Goal: Task Accomplishment & Management: Manage account settings

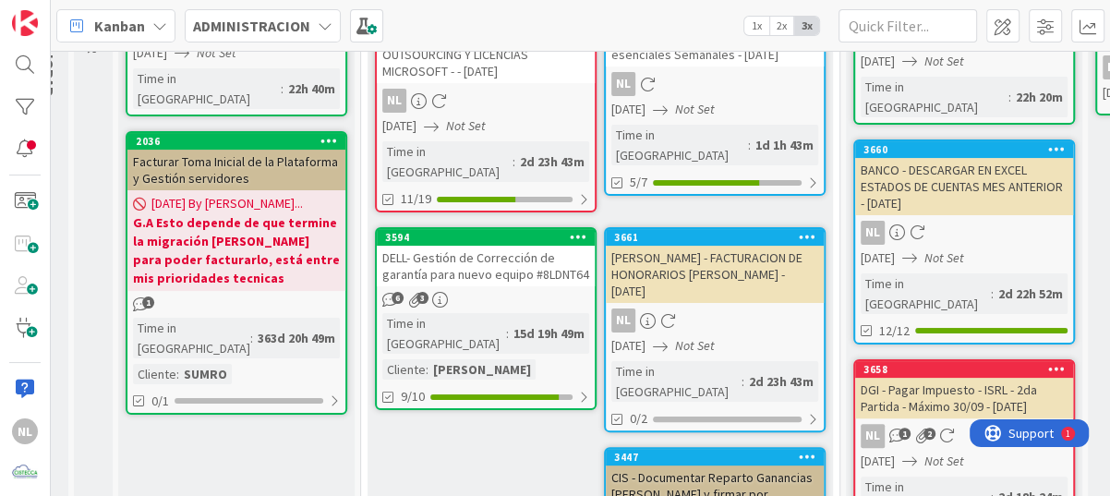
scroll to position [277, 270]
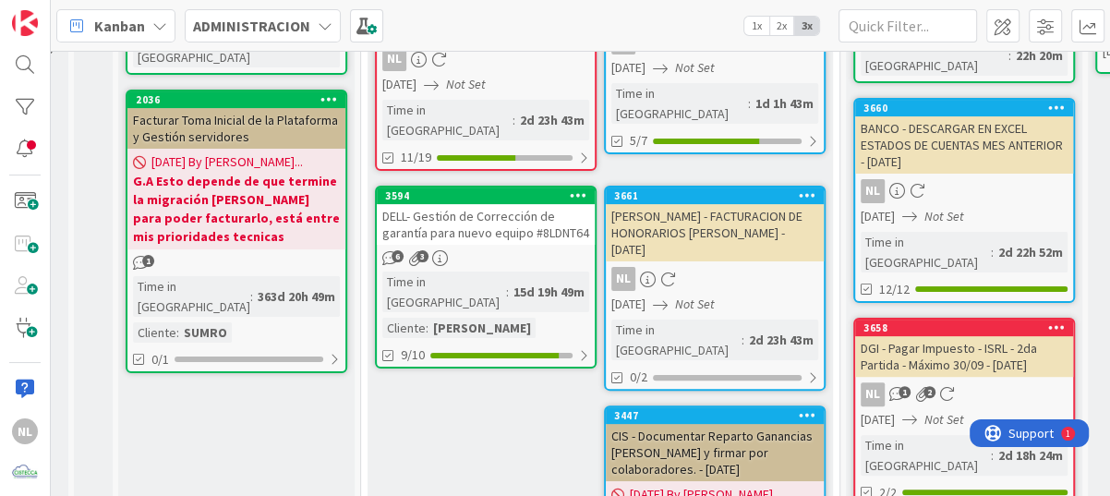
click at [498, 225] on link "3594 DELL- Gestión de Corrección de garantía para nuevo equipo #8LDNT64 6 3 Tim…" at bounding box center [486, 277] width 222 height 183
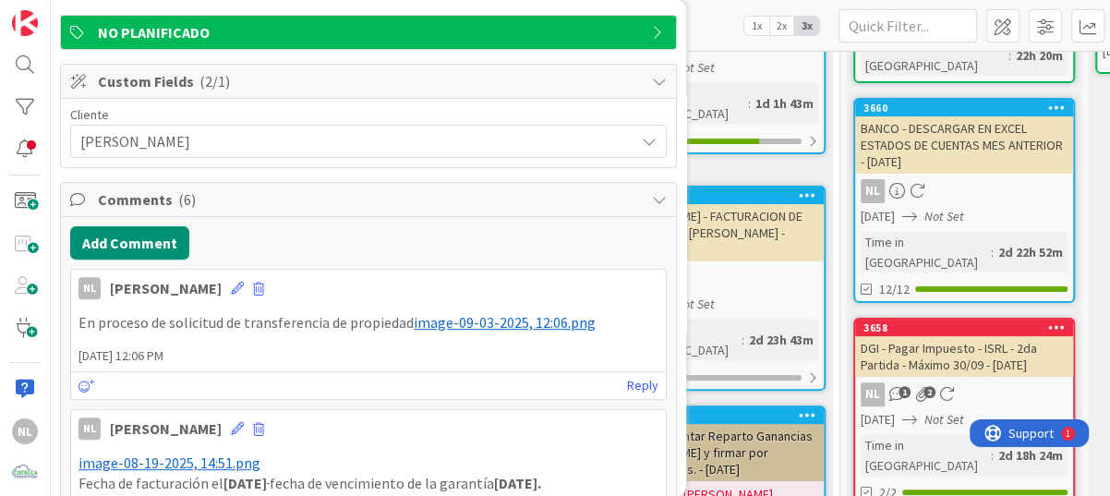
scroll to position [369, 0]
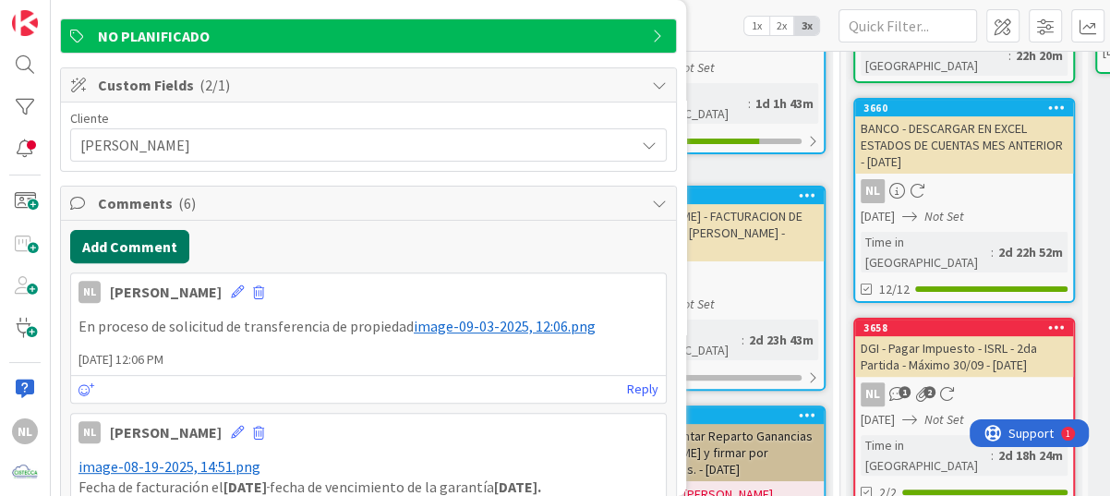
click at [141, 242] on button "Add Comment" at bounding box center [129, 246] width 119 height 33
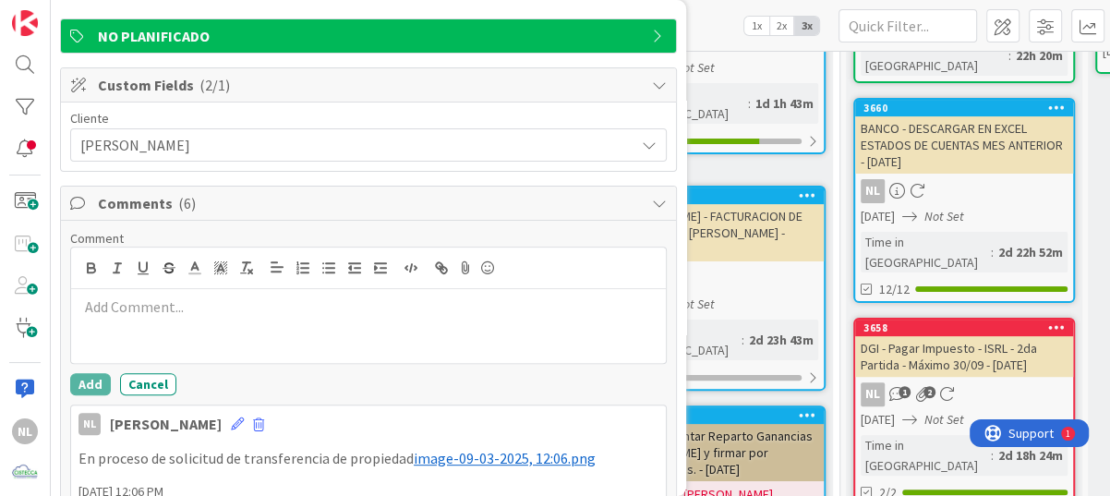
drag, startPoint x: 128, startPoint y: 311, endPoint x: 466, endPoint y: 268, distance: 340.8
click at [466, 268] on icon at bounding box center [465, 268] width 22 height 26
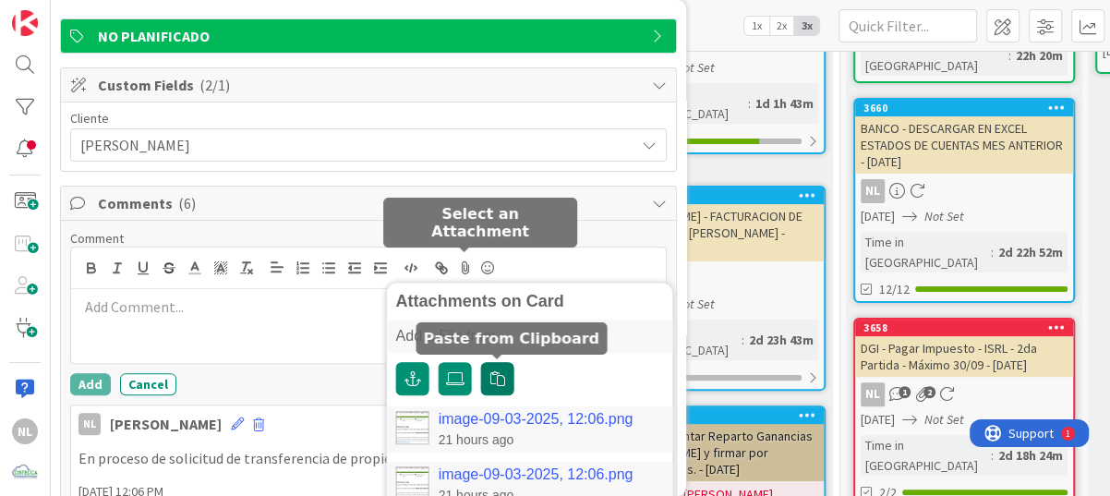
click at [498, 380] on icon "button" at bounding box center [497, 378] width 15 height 15
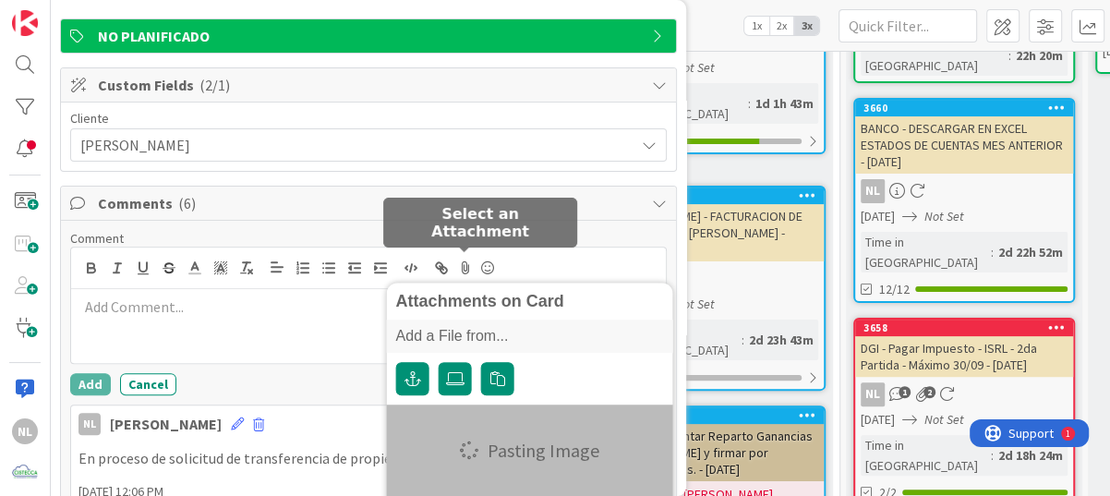
type textarea "x"
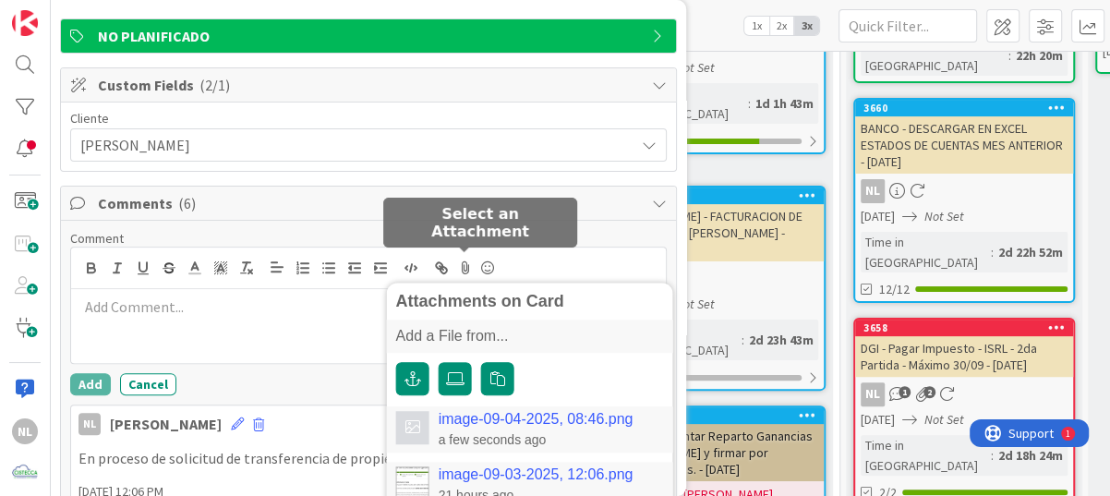
click at [472, 414] on link "image-09-04-2025, 08:46.png" at bounding box center [536, 419] width 195 height 17
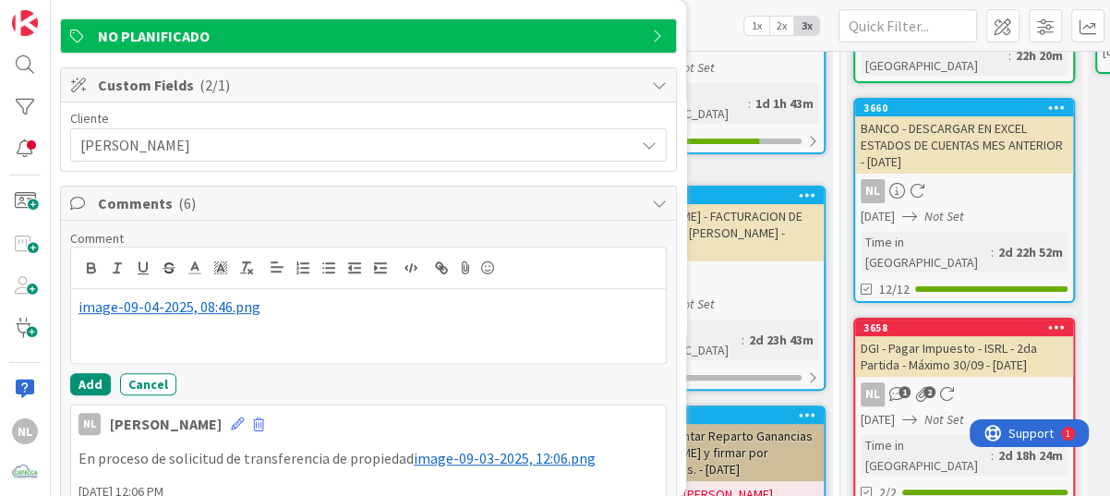
click at [280, 307] on p "﻿ image-09-04-2025, 08:46.png ﻿" at bounding box center [368, 306] width 580 height 21
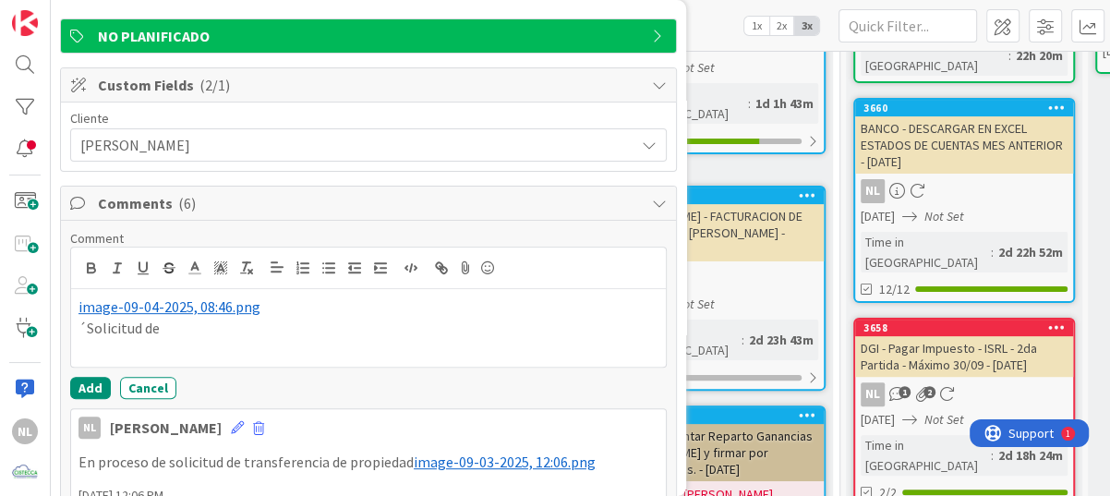
click at [81, 324] on p "´Solicitud de" at bounding box center [368, 328] width 580 height 21
click at [159, 324] on p "Solicitud de" at bounding box center [368, 328] width 580 height 21
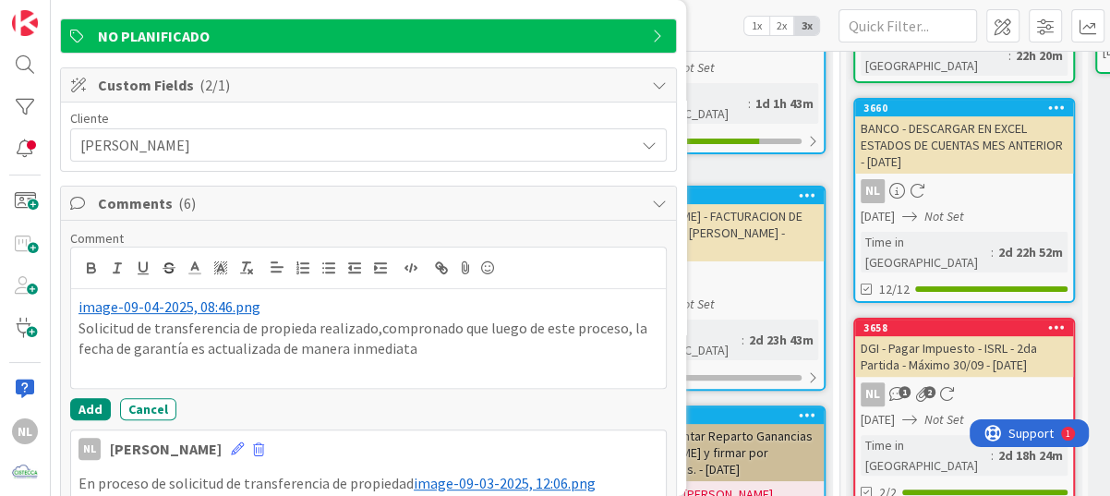
click at [403, 351] on p "Solicitud de transferencia de propieda realizado,compronado que luego de este p…" at bounding box center [368, 339] width 580 height 42
click at [410, 350] on p "Solicitud de transferencia de propieda realizado,compronado que luego de este p…" at bounding box center [368, 339] width 580 height 42
drag, startPoint x: 324, startPoint y: 332, endPoint x: 415, endPoint y: 353, distance: 93.0
click at [415, 353] on p "Solicitud de transferencia de propieda realizado,compronado que luego de este p…" at bounding box center [368, 339] width 580 height 42
click at [415, 351] on p "Solicitud de transferencia de propiedad realizado,compronado que luego de este …" at bounding box center [368, 339] width 580 height 42
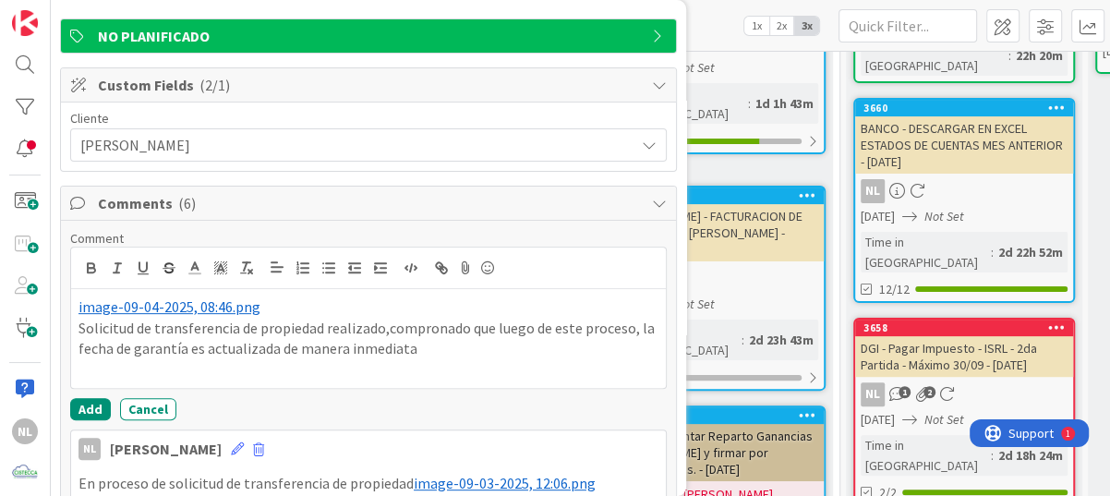
drag, startPoint x: 391, startPoint y: 330, endPoint x: 434, endPoint y: 360, distance: 53.0
click at [434, 360] on p at bounding box center [368, 369] width 580 height 21
drag, startPoint x: 395, startPoint y: 324, endPoint x: 379, endPoint y: 332, distance: 18.2
drag, startPoint x: 451, startPoint y: 332, endPoint x: 465, endPoint y: 346, distance: 20.3
click at [465, 346] on p "Solicitud de transferencia de propiedad realizado, compronado que luego de este…" at bounding box center [368, 339] width 580 height 42
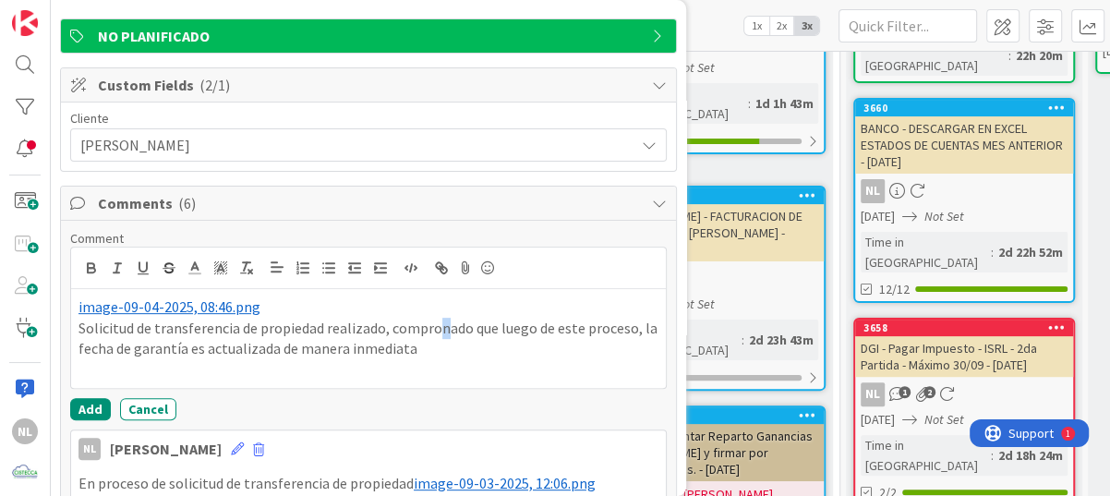
drag, startPoint x: 420, startPoint y: 330, endPoint x: 442, endPoint y: 324, distance: 22.8
click at [430, 355] on p "Solicitud de transferencia de propiedad realizado, comprobado que luego de este…" at bounding box center [368, 339] width 580 height 42
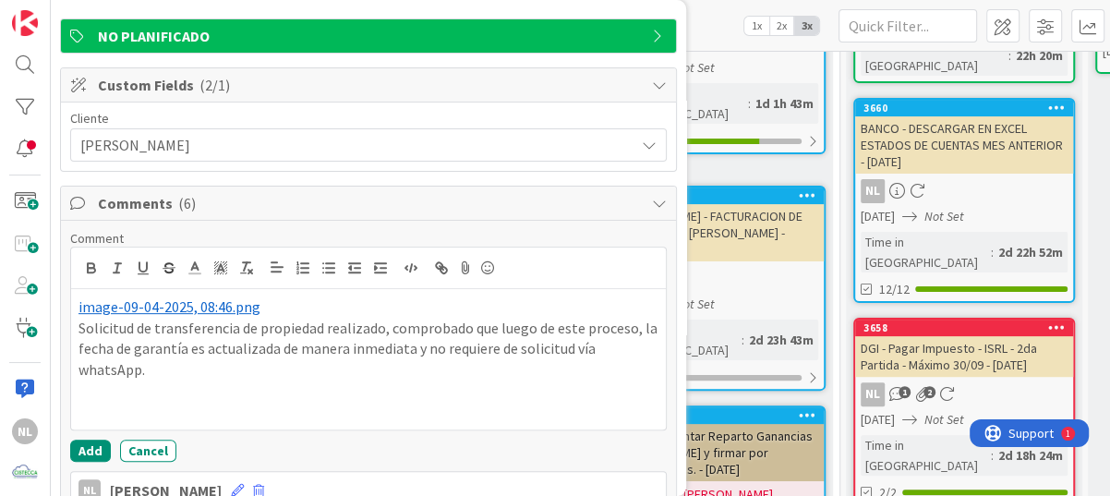
click at [112, 387] on p at bounding box center [368, 390] width 580 height 21
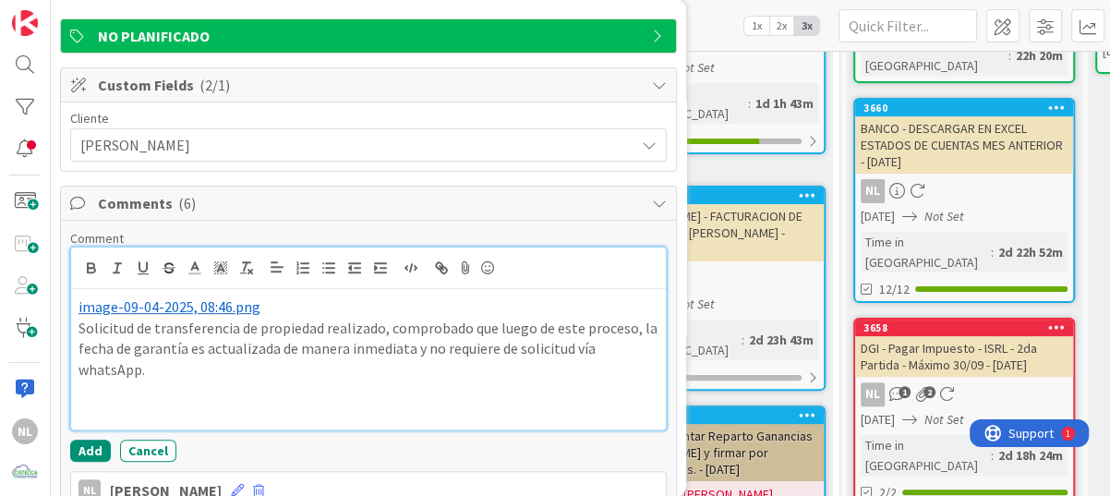
click at [100, 405] on p at bounding box center [368, 412] width 580 height 21
click at [172, 375] on p "Solicitud de transferencia de propiedad realizado, comprobado que luego de este…" at bounding box center [368, 349] width 580 height 63
click at [89, 402] on p at bounding box center [368, 412] width 580 height 21
click at [83, 393] on p at bounding box center [368, 390] width 580 height 21
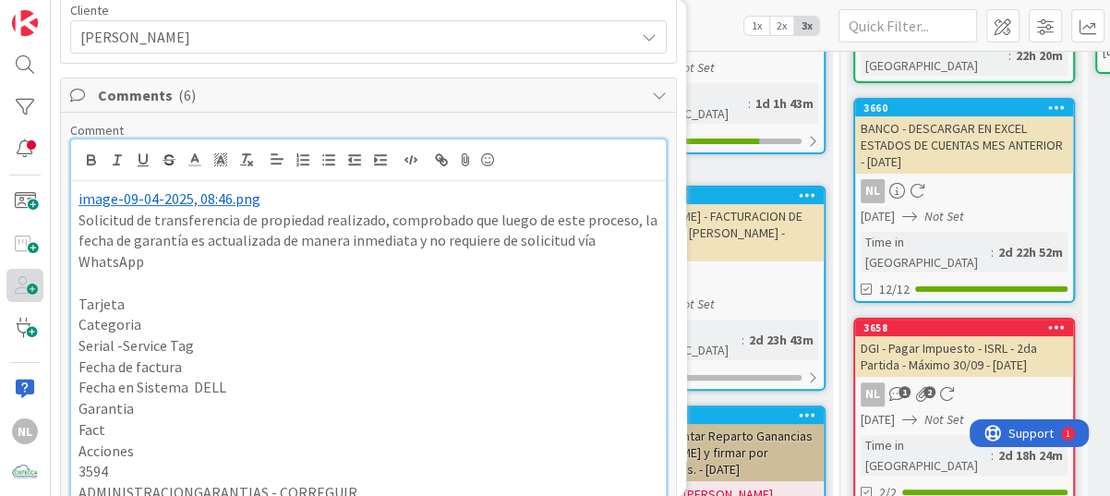
scroll to position [597, 0]
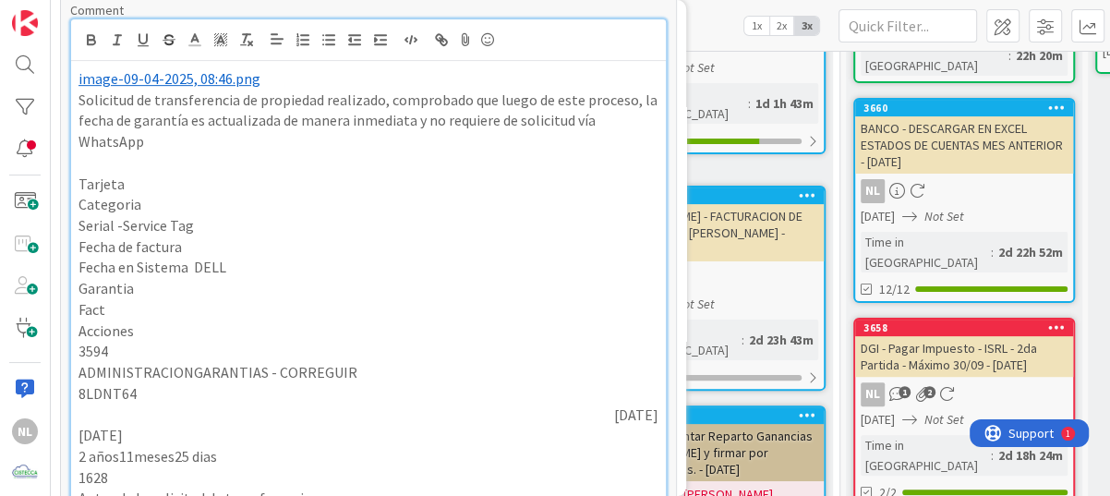
drag, startPoint x: 337, startPoint y: 122, endPoint x: 63, endPoint y: 171, distance: 278.6
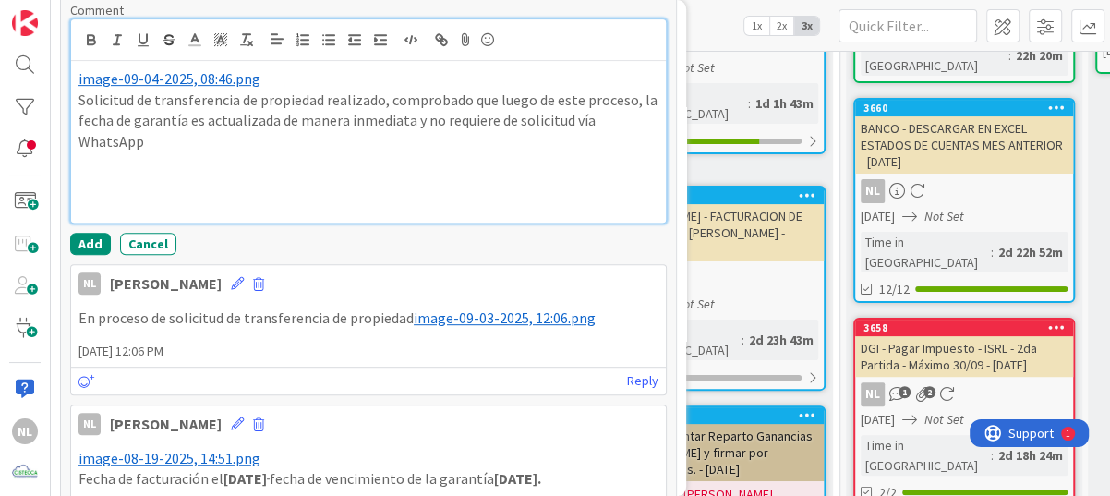
click at [90, 159] on p at bounding box center [368, 162] width 580 height 21
click at [165, 144] on p "Solicitud de transferencia de propiedad realizado, comprobado que luego de este…" at bounding box center [368, 121] width 580 height 63
click at [90, 166] on p at bounding box center [368, 162] width 580 height 21
click at [88, 164] on p at bounding box center [368, 162] width 580 height 21
drag, startPoint x: 88, startPoint y: 164, endPoint x: 442, endPoint y: 39, distance: 376.2
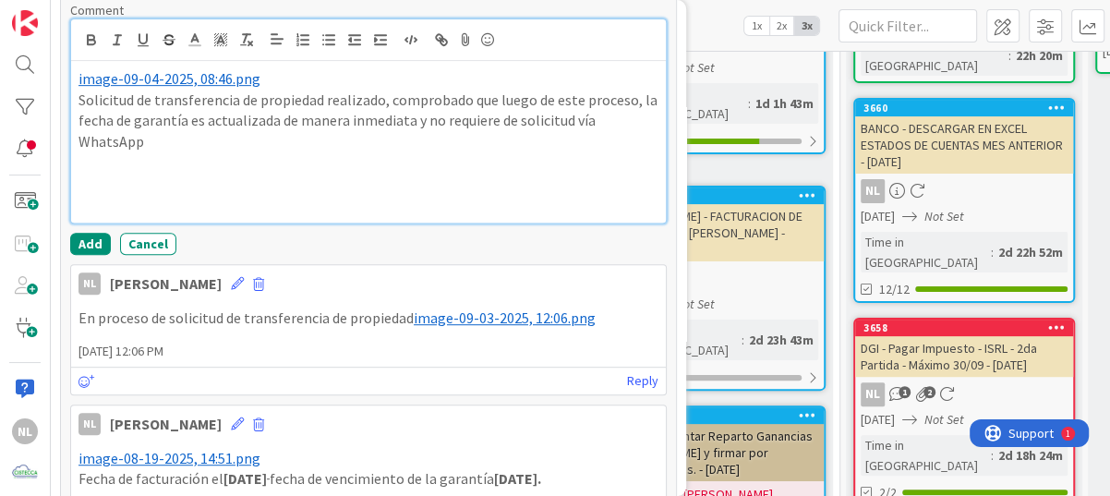
click at [442, 39] on icon "button" at bounding box center [441, 39] width 17 height 17
click at [90, 153] on p at bounding box center [368, 162] width 580 height 21
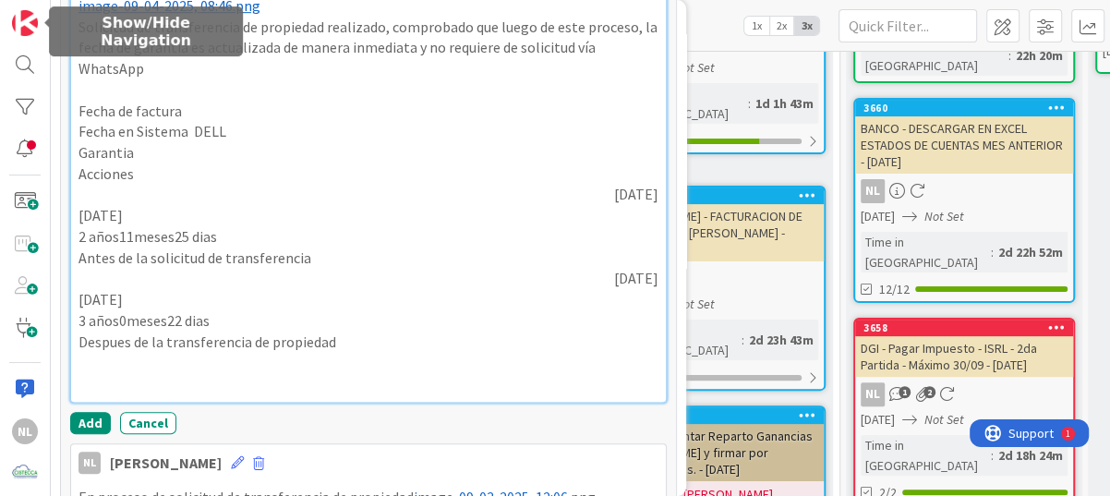
scroll to position [668, 0]
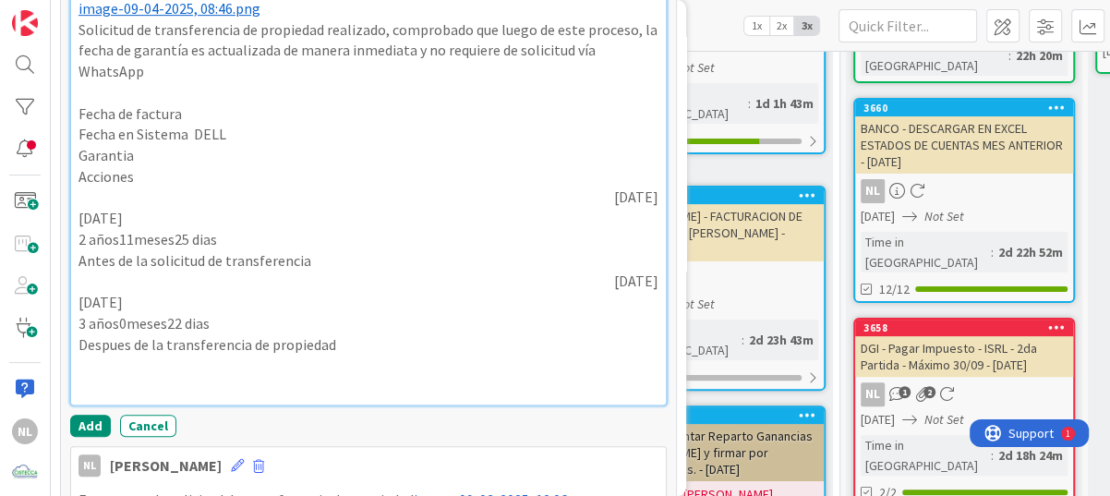
drag, startPoint x: 368, startPoint y: 320, endPoint x: 65, endPoint y: 110, distance: 368.9
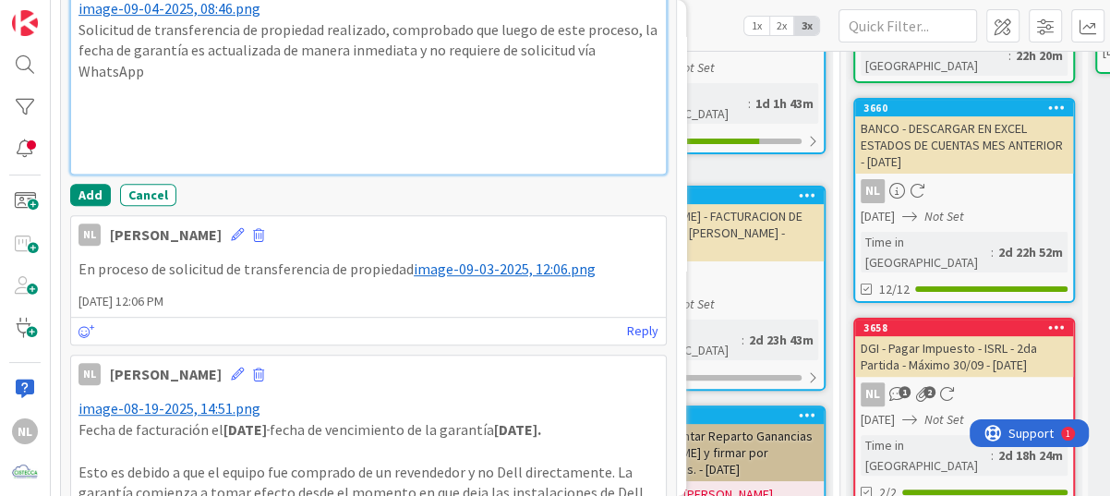
click at [84, 101] on p at bounding box center [368, 92] width 580 height 21
click at [151, 118] on p at bounding box center [368, 113] width 580 height 21
click at [72, 99] on div "﻿ image-09-04-2025, 08:46.png ﻿ Solicitud de transferencia de propiedad realiza…" at bounding box center [368, 82] width 595 height 183
click at [88, 103] on p at bounding box center [368, 113] width 580 height 21
click at [160, 74] on p "Solicitud de transferencia de propiedad realizado, comprobado que luego de este…" at bounding box center [368, 50] width 580 height 63
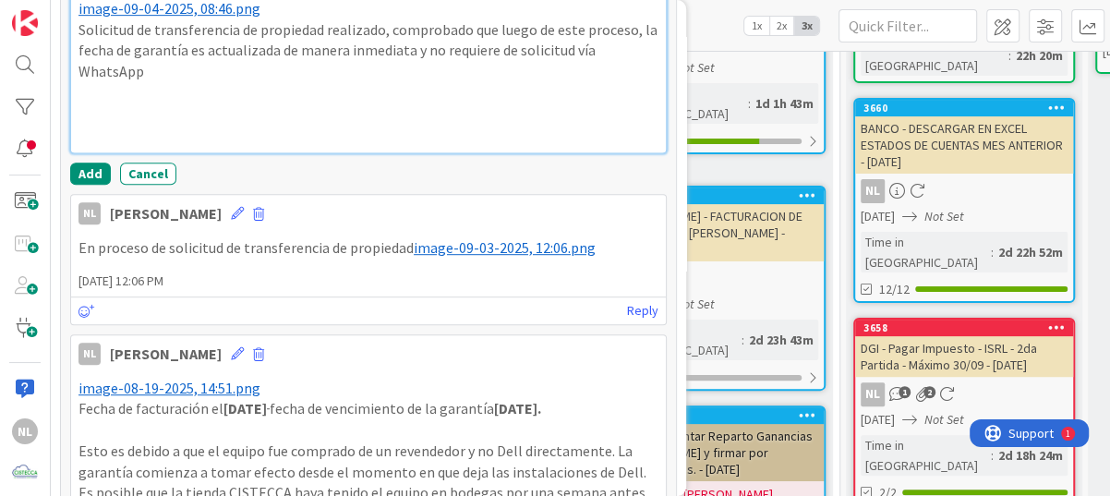
click at [145, 68] on p "Solicitud de transferencia de propiedad realizado, comprobado que luego de este…" at bounding box center [368, 50] width 580 height 63
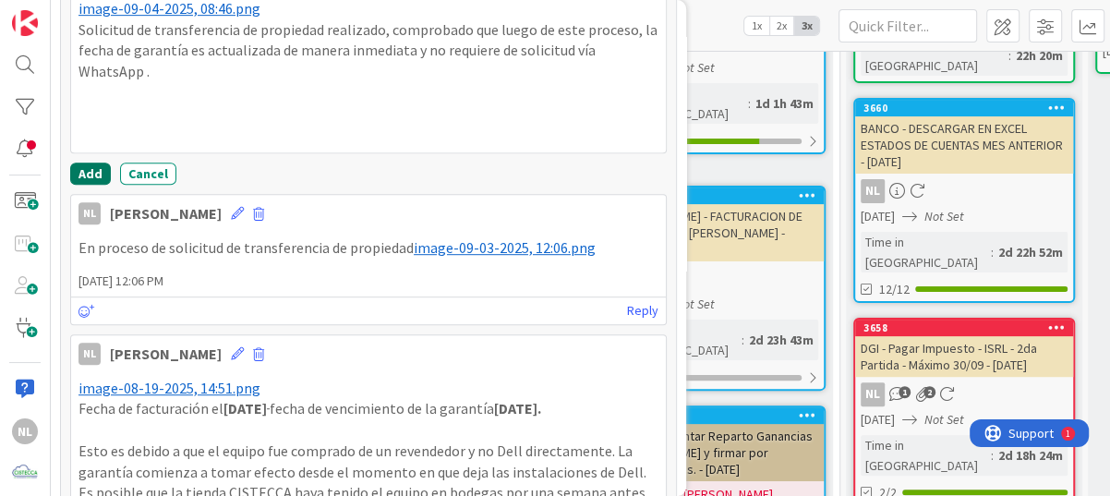
click at [86, 172] on button "Add" at bounding box center [90, 174] width 41 height 22
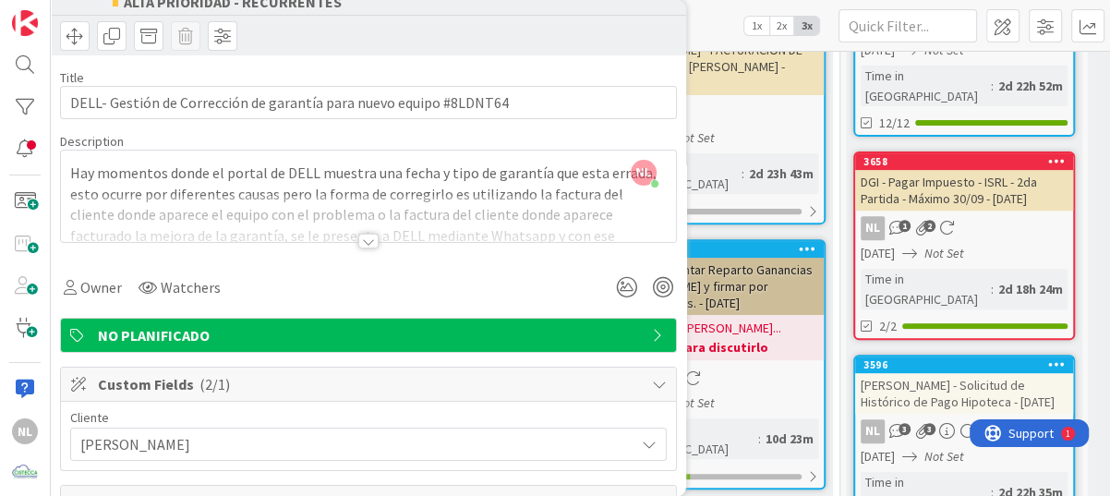
scroll to position [0, 0]
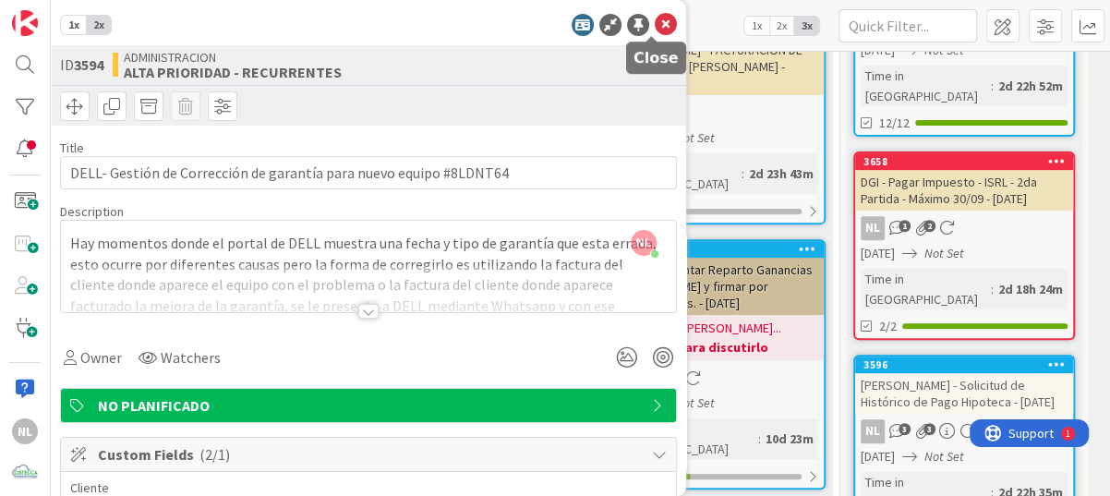
click at [655, 24] on icon at bounding box center [666, 25] width 22 height 22
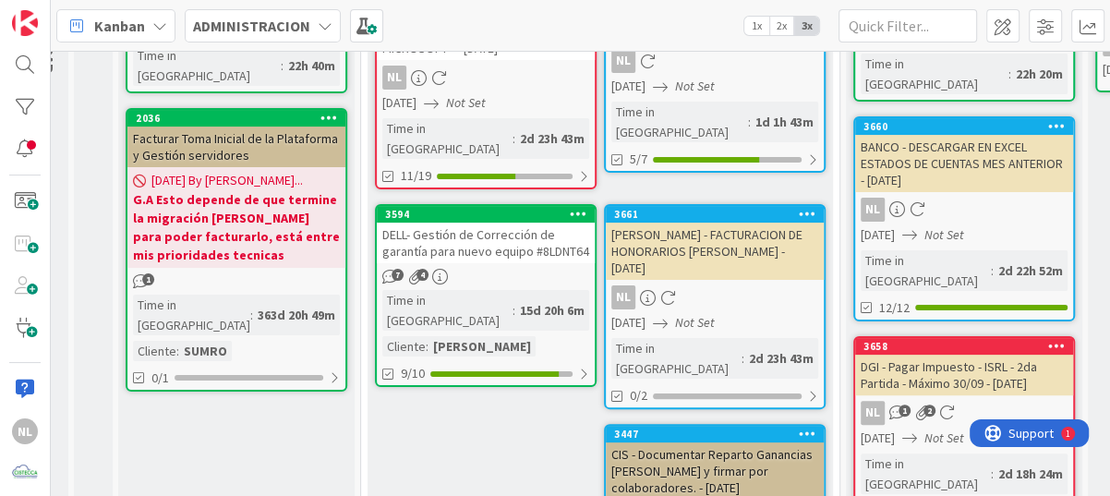
click at [588, 208] on div at bounding box center [577, 214] width 33 height 13
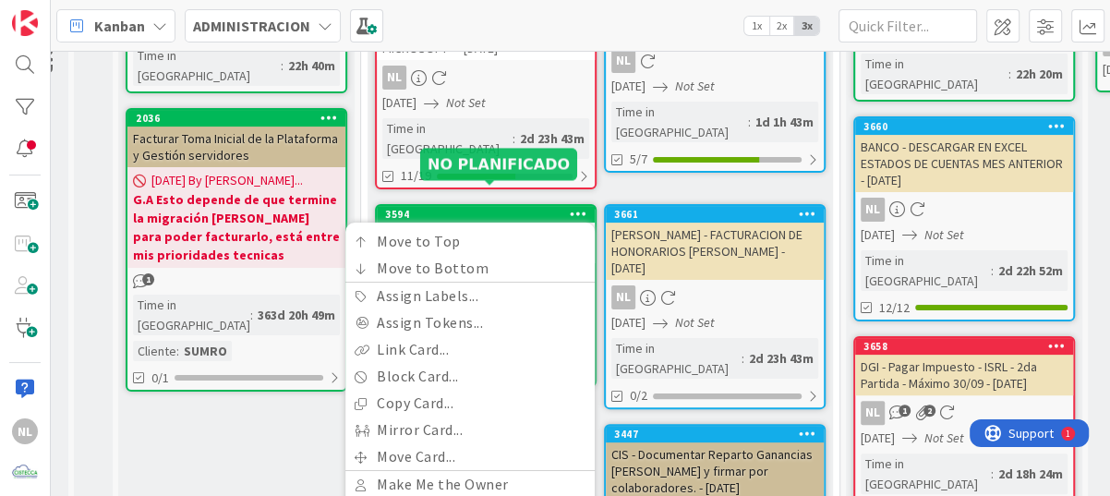
click at [477, 208] on div "3594" at bounding box center [490, 214] width 210 height 13
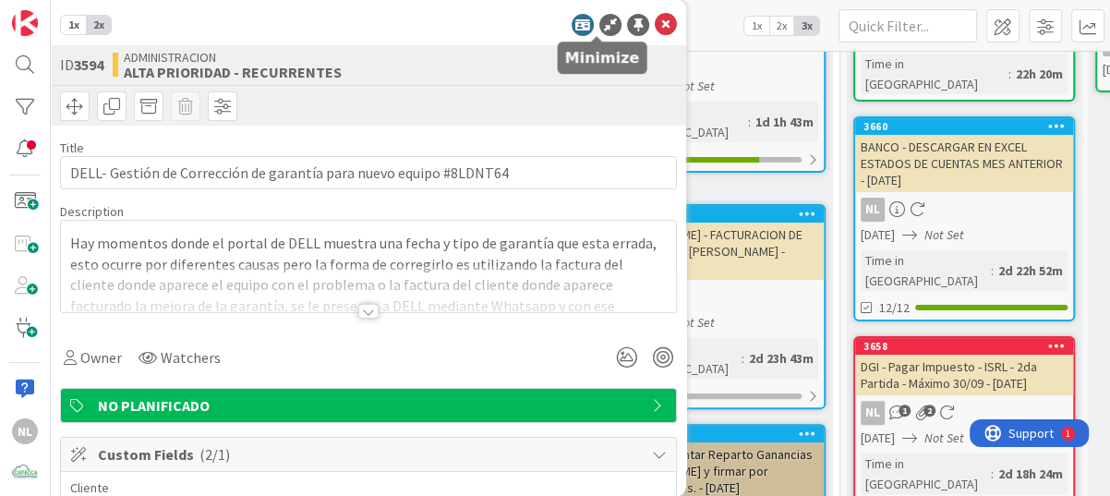
click at [599, 24] on icon at bounding box center [610, 25] width 22 height 22
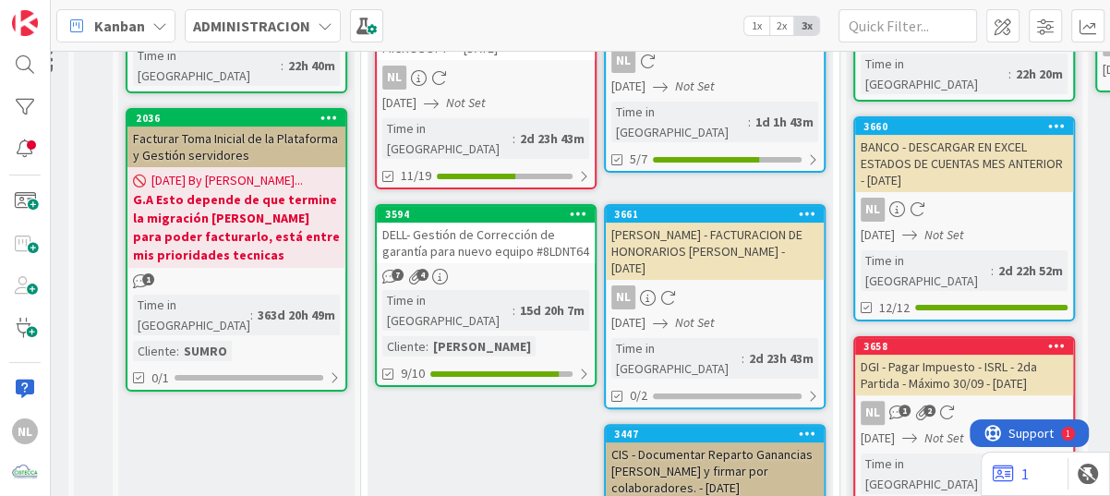
click at [486, 269] on div "7 4" at bounding box center [486, 277] width 218 height 16
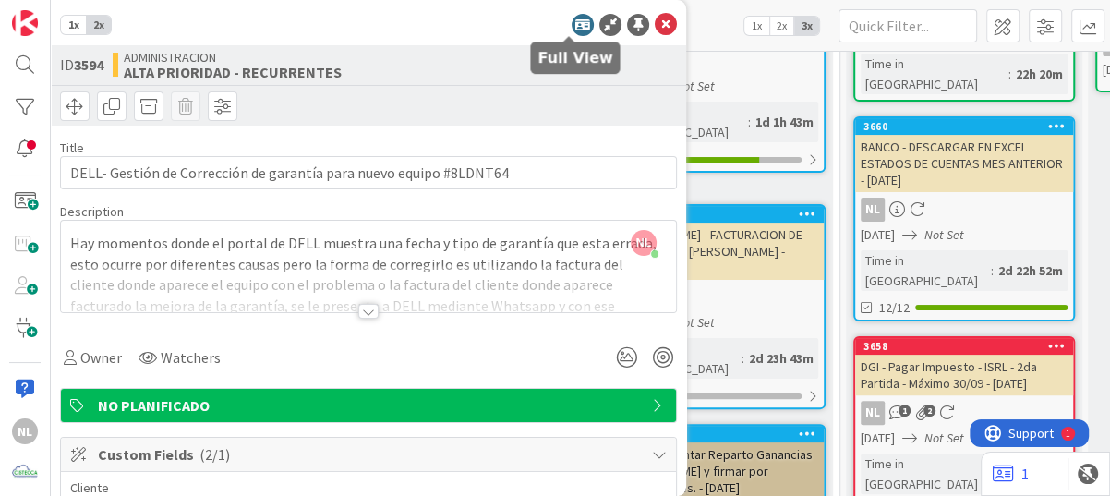
click at [572, 24] on icon at bounding box center [583, 25] width 22 height 22
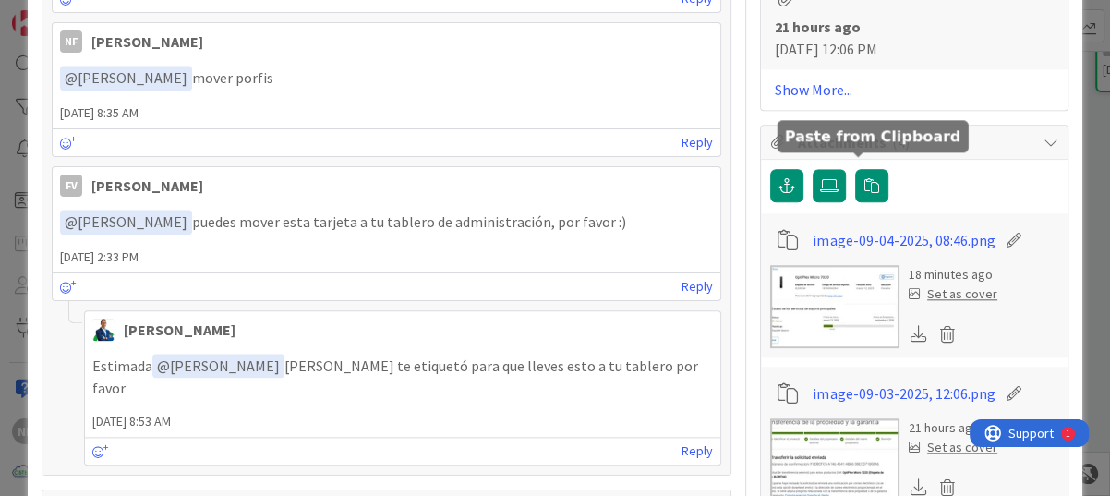
scroll to position [1293, 0]
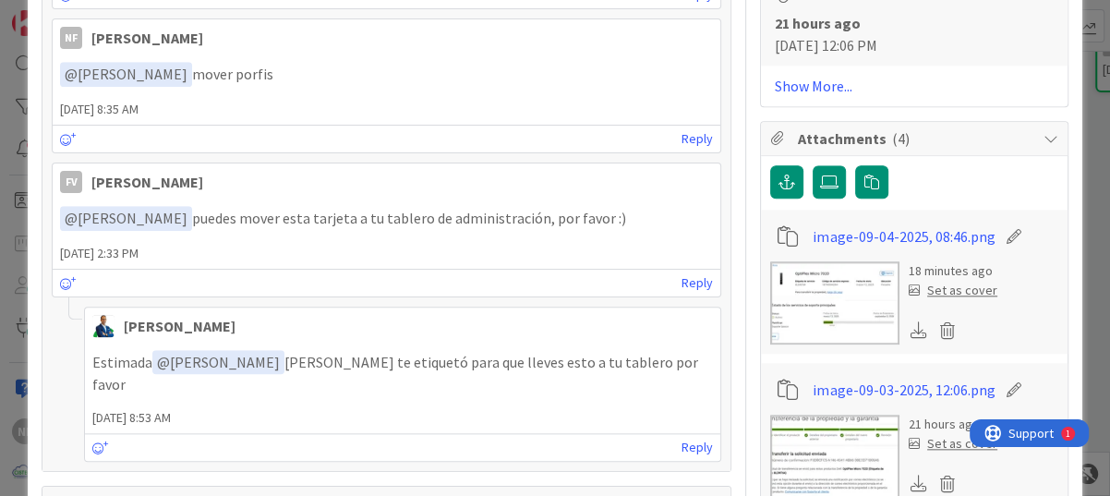
click at [843, 274] on img at bounding box center [834, 302] width 129 height 83
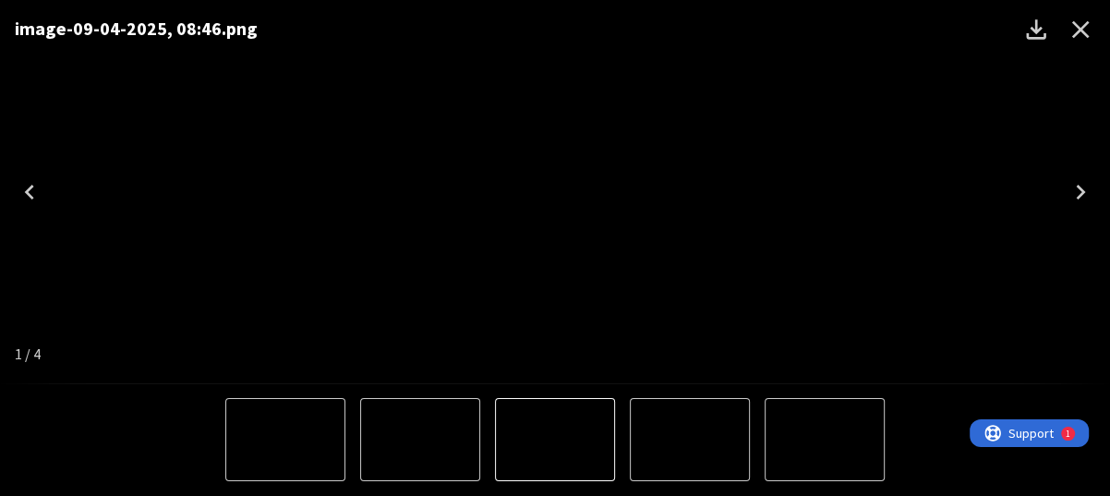
click at [555, 440] on img "1 of 4" at bounding box center [555, 440] width 0 height 0
click at [1080, 189] on icon "Next" at bounding box center [1080, 192] width 9 height 15
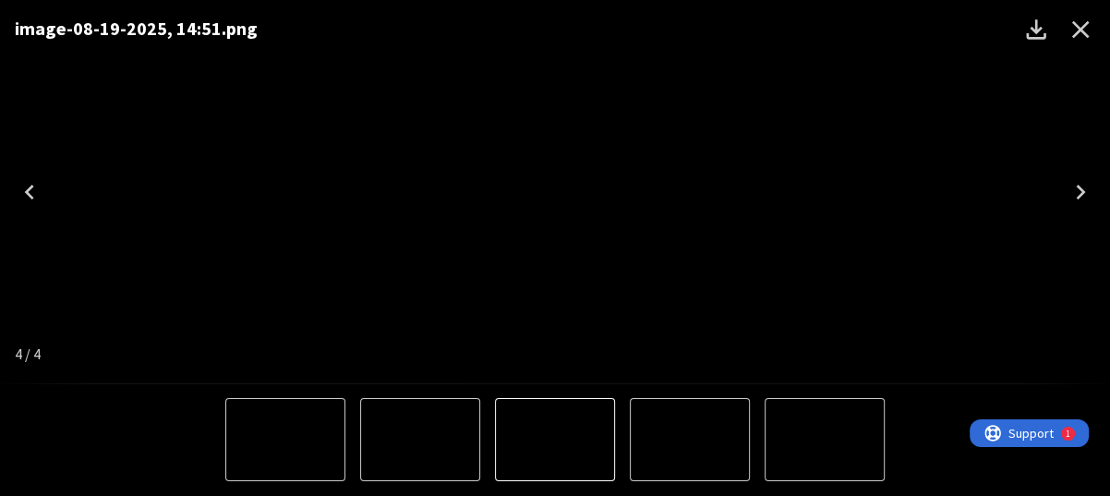
click at [1080, 189] on icon "Next" at bounding box center [1080, 192] width 9 height 15
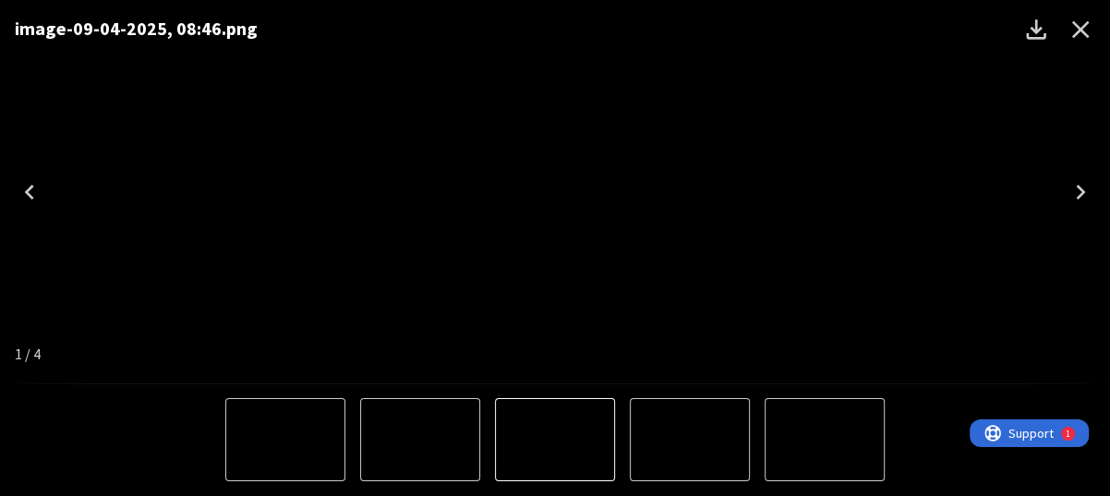
click at [1080, 189] on icon "Next" at bounding box center [1080, 192] width 9 height 15
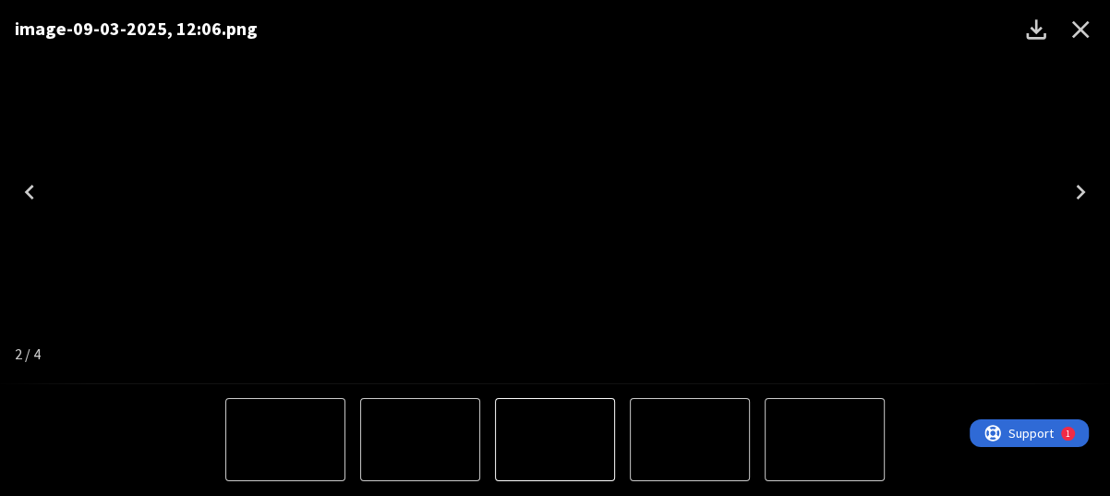
click at [1080, 189] on icon "Next" at bounding box center [1080, 192] width 9 height 15
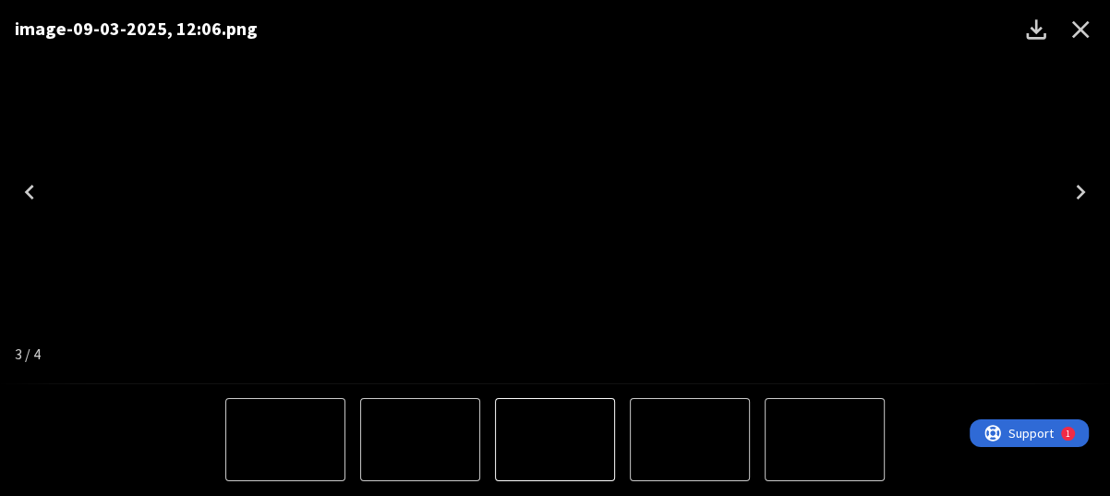
click at [1080, 189] on icon "Next" at bounding box center [1080, 192] width 9 height 15
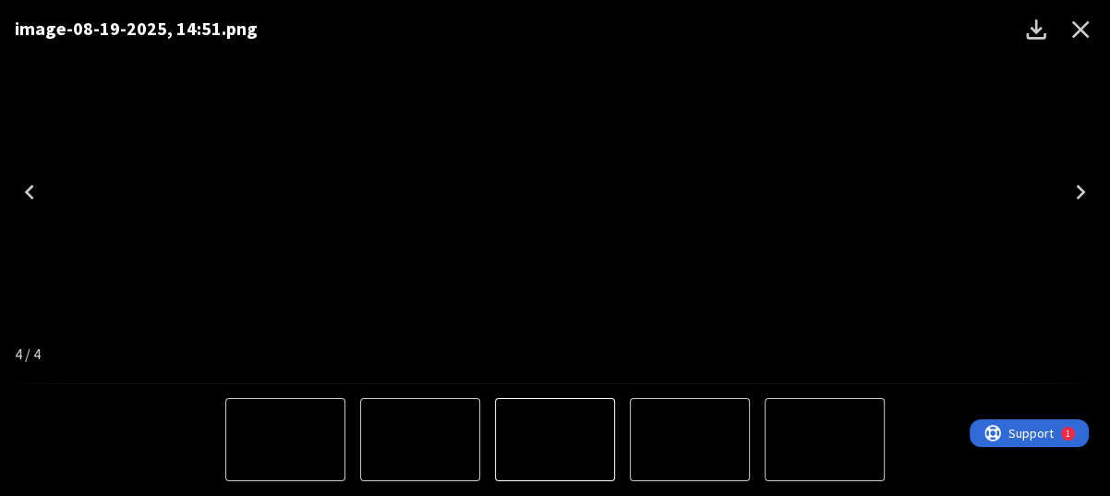
click at [1080, 28] on icon "Close" at bounding box center [1081, 30] width 18 height 18
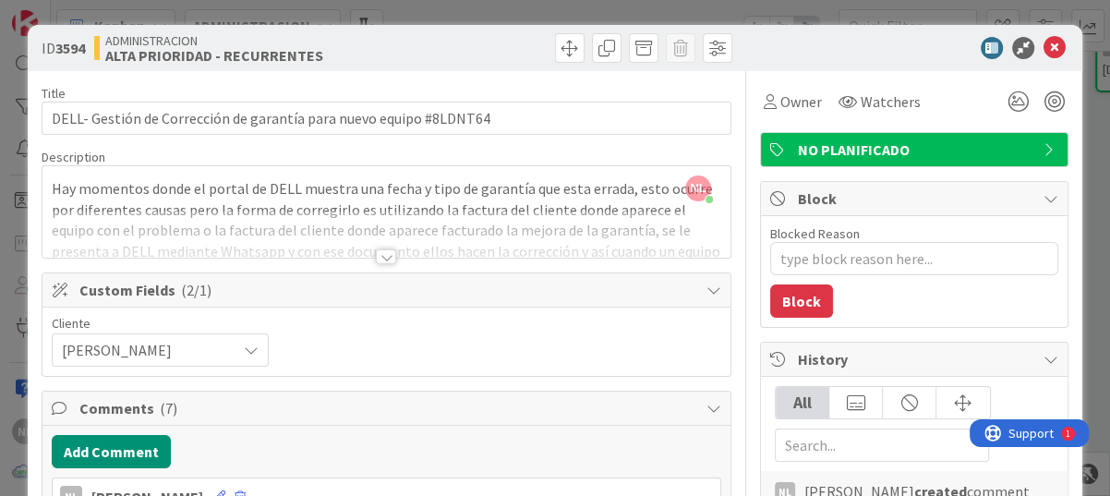
scroll to position [0, 0]
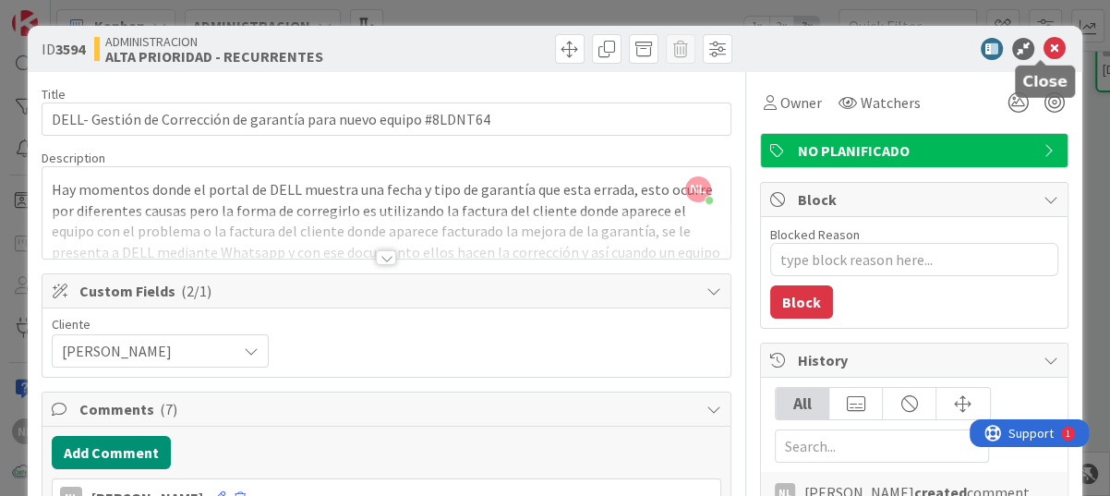
click at [1046, 43] on icon at bounding box center [1054, 49] width 22 height 22
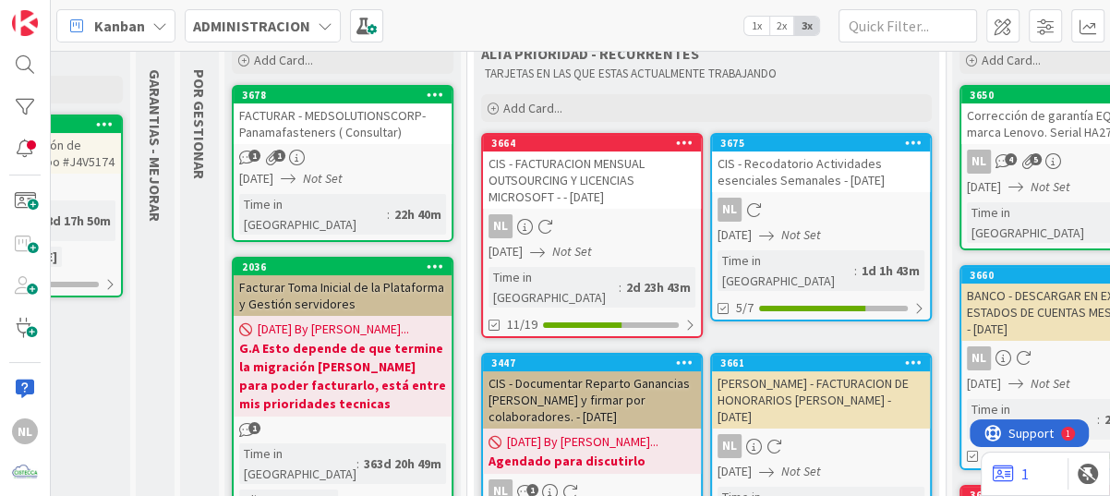
scroll to position [83, 163]
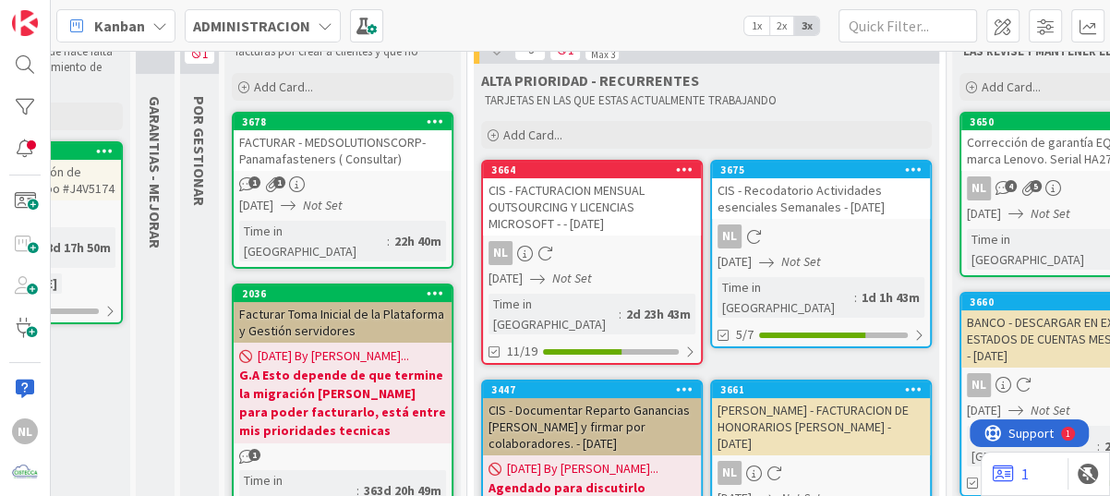
click at [295, 152] on div "FACTURAR - MEDSOLUTIONSCORP-Panamafasteners ( Consultar)" at bounding box center [343, 150] width 218 height 41
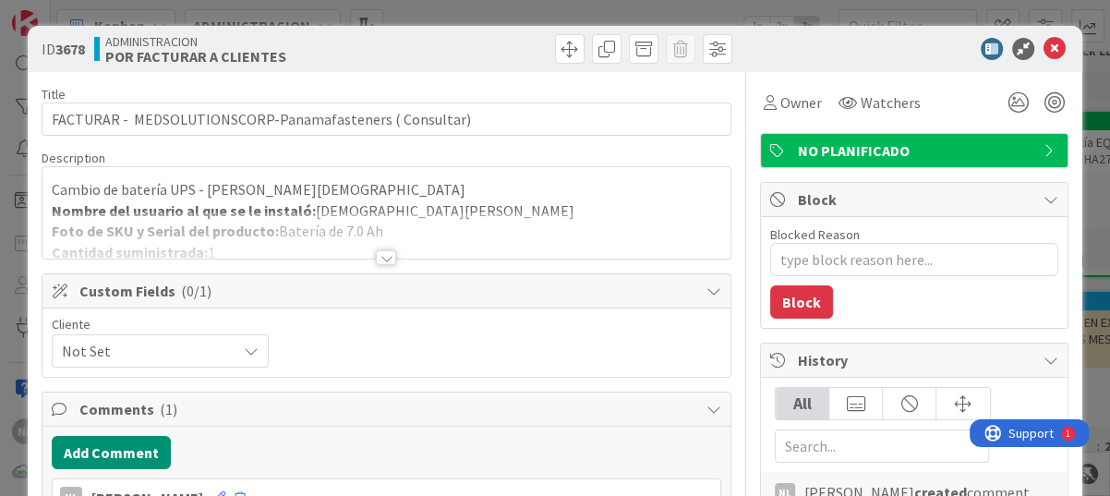
type textarea "x"
click at [1047, 45] on icon at bounding box center [1054, 49] width 22 height 22
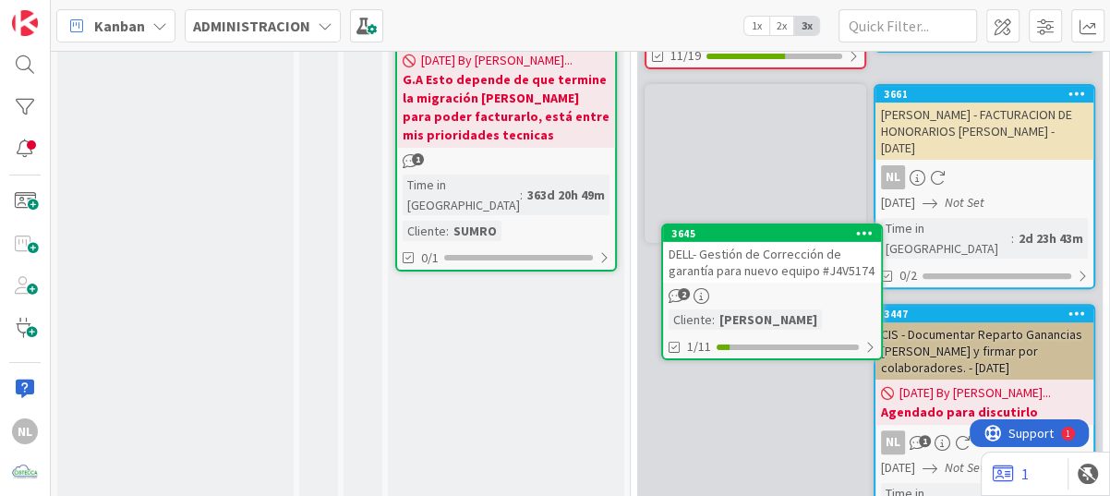
scroll to position [368, 0]
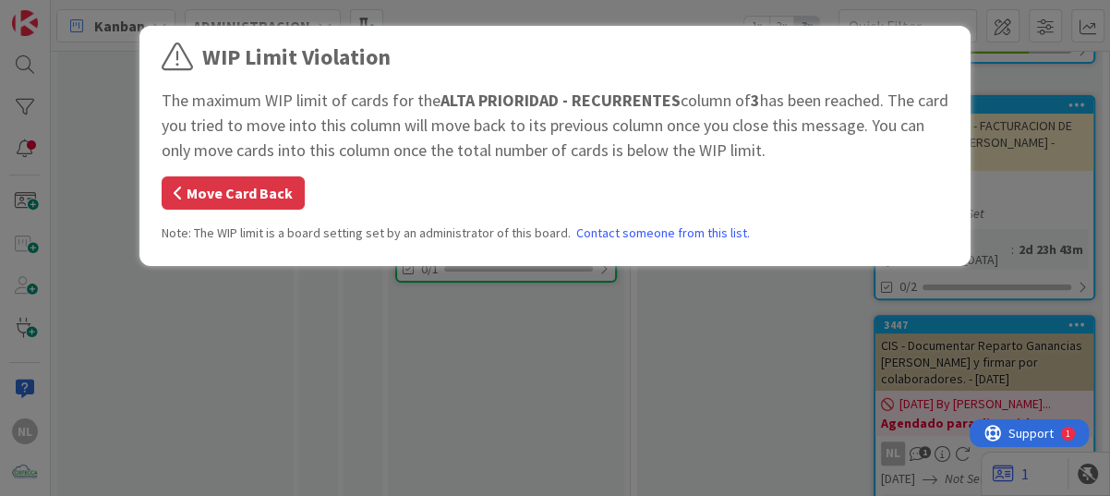
click at [223, 195] on button "Move Card Back" at bounding box center [233, 192] width 143 height 33
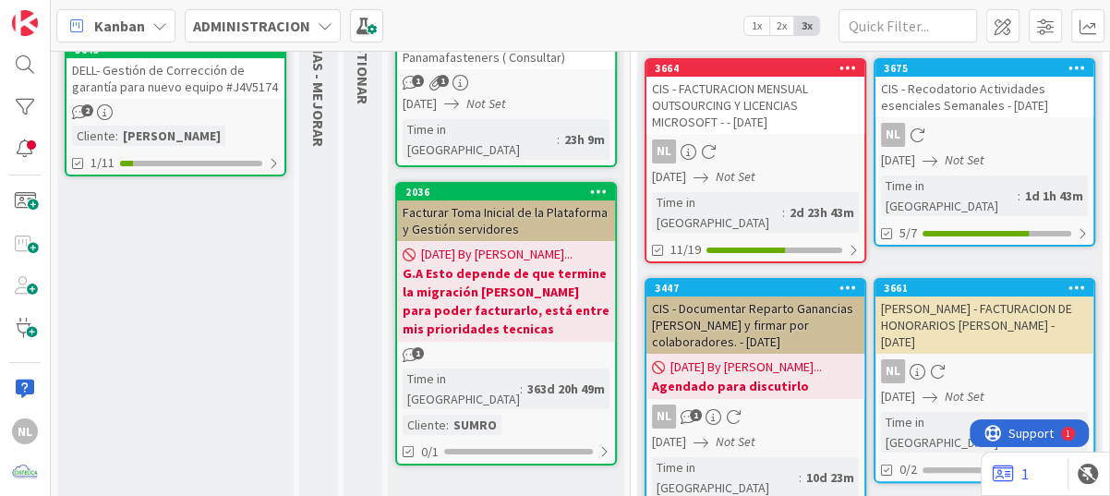
scroll to position [0, 0]
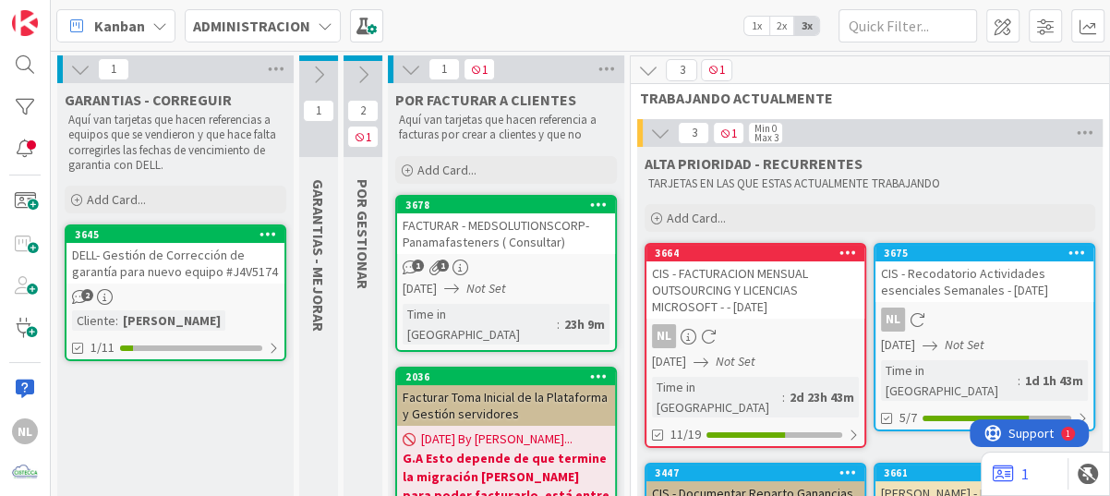
click at [361, 73] on icon at bounding box center [363, 75] width 20 height 20
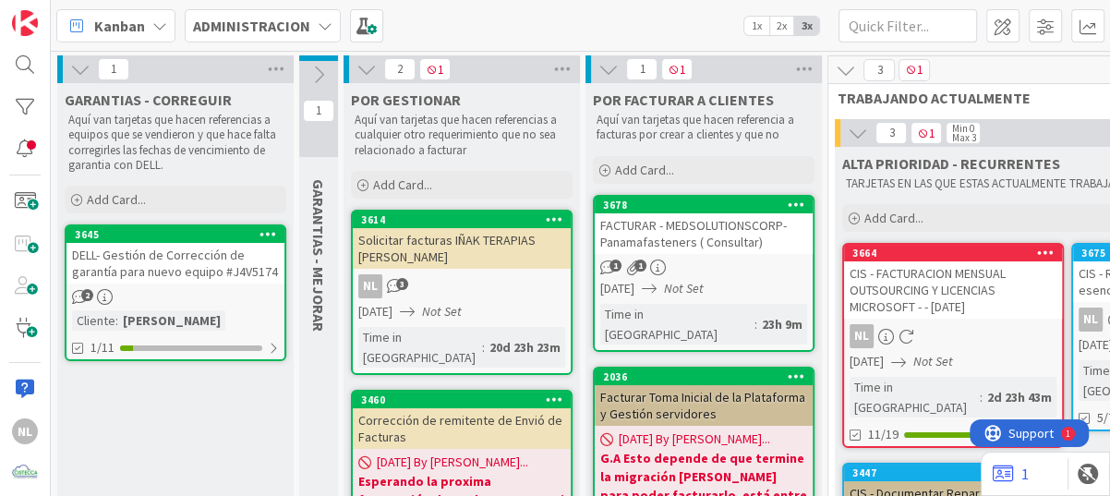
click at [317, 73] on icon at bounding box center [318, 75] width 20 height 20
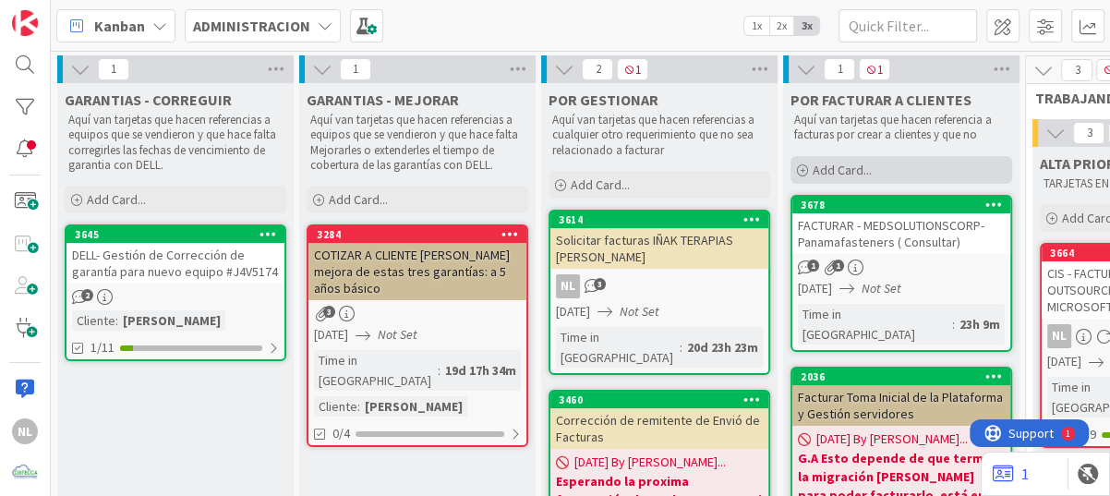
click at [807, 175] on div "Add Card..." at bounding box center [901, 170] width 222 height 28
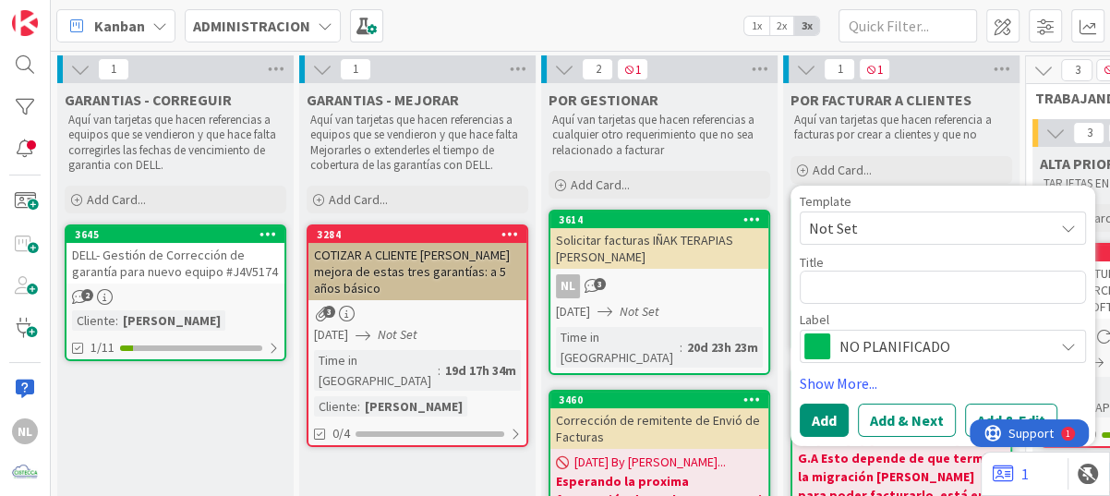
click at [840, 295] on textarea at bounding box center [943, 286] width 286 height 33
type textarea "f"
type textarea "x"
type textarea "fA"
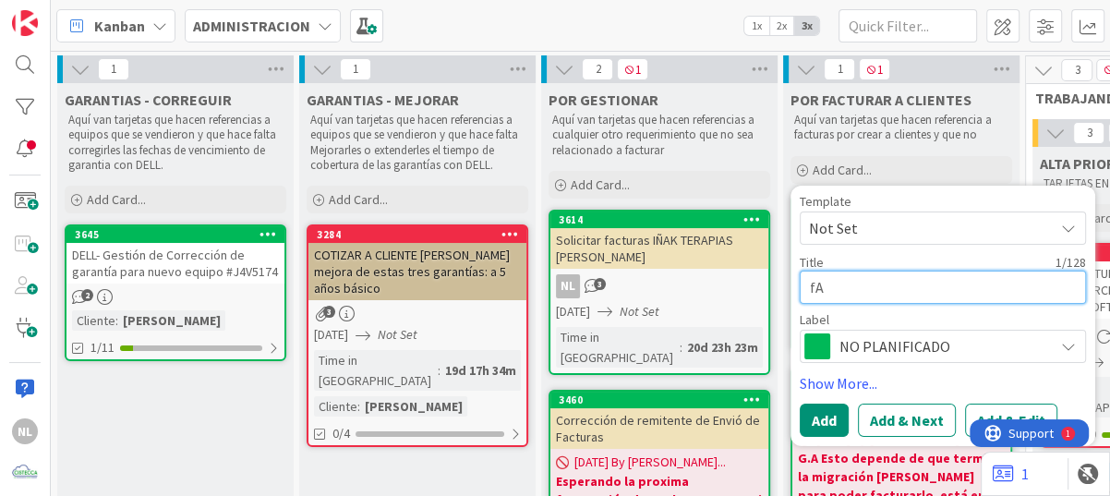
type textarea "x"
type textarea "fAC"
type textarea "x"
type textarea "AC"
type textarea "x"
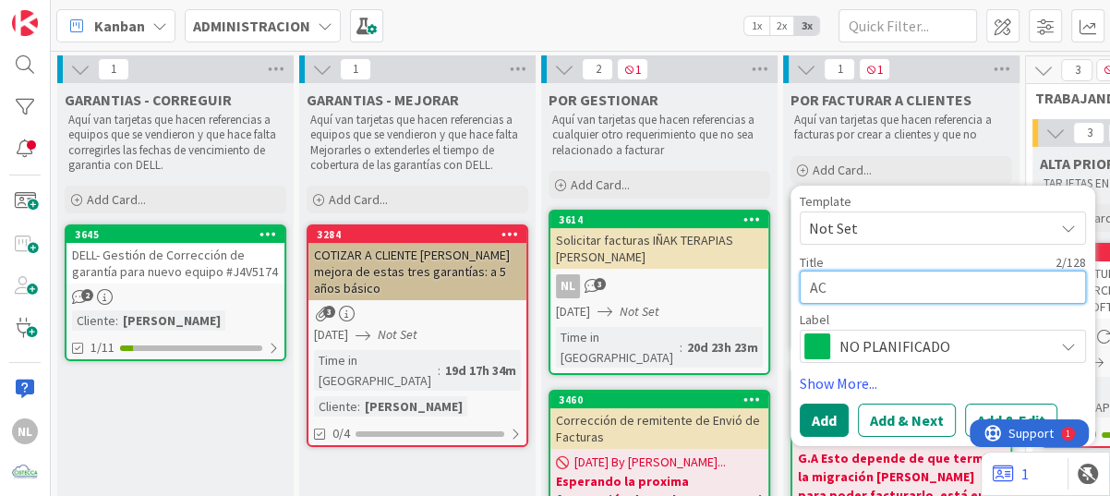
type textarea "C"
type textarea "x"
type textarea "F"
type textarea "x"
type textarea "Fa"
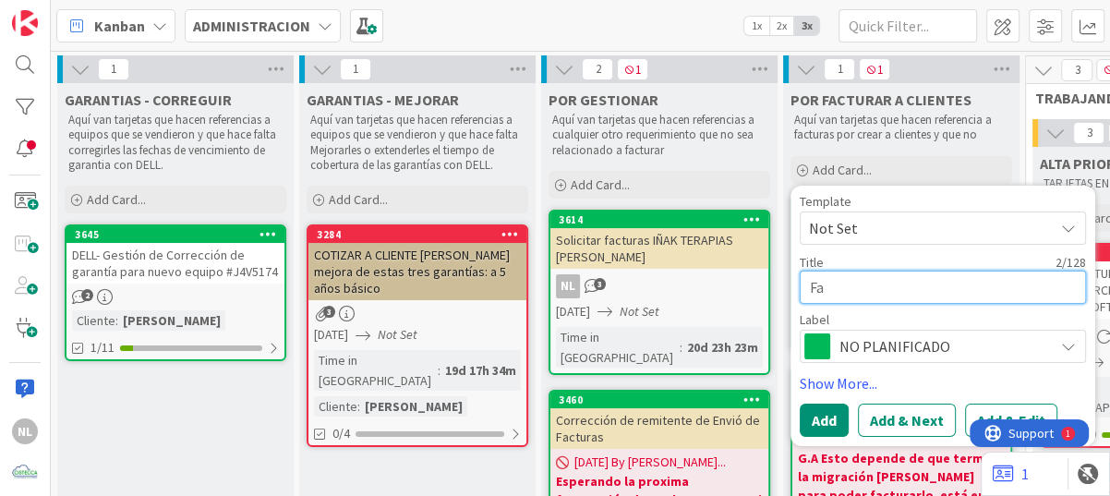
type textarea "x"
type textarea "Fac"
type textarea "x"
type textarea "Fact"
type textarea "x"
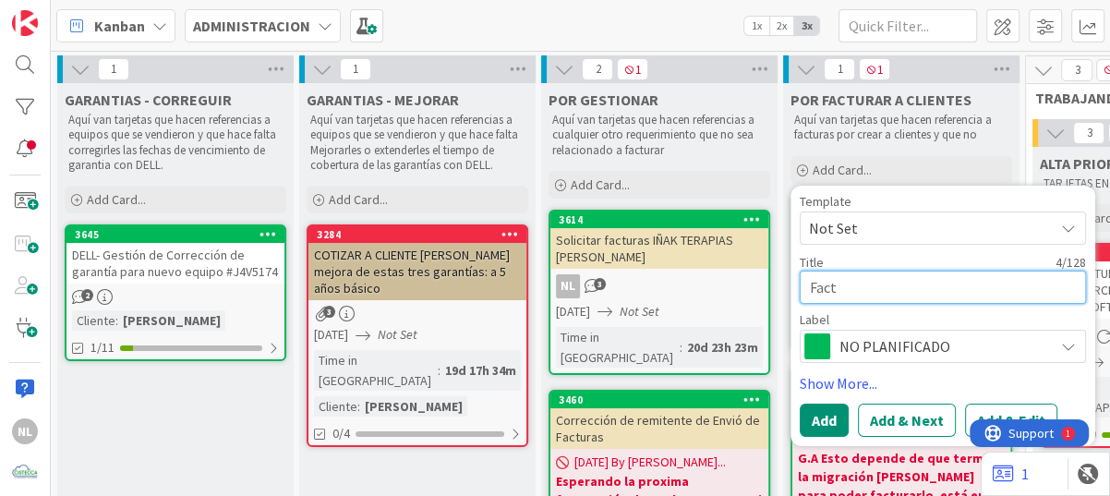
type textarea "Factu"
type textarea "x"
type textarea "Factur"
type textarea "x"
type textarea "Factura"
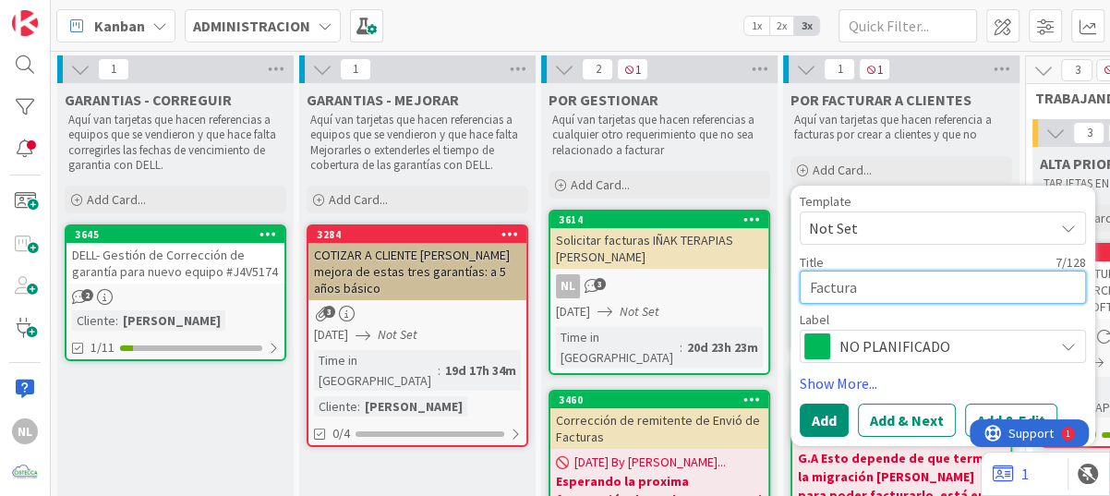
type textarea "x"
type textarea "Facturar"
type textarea "x"
type textarea "Facturar"
paste textarea "[EMAIL_ADDRESS][DOMAIN_NAME]"
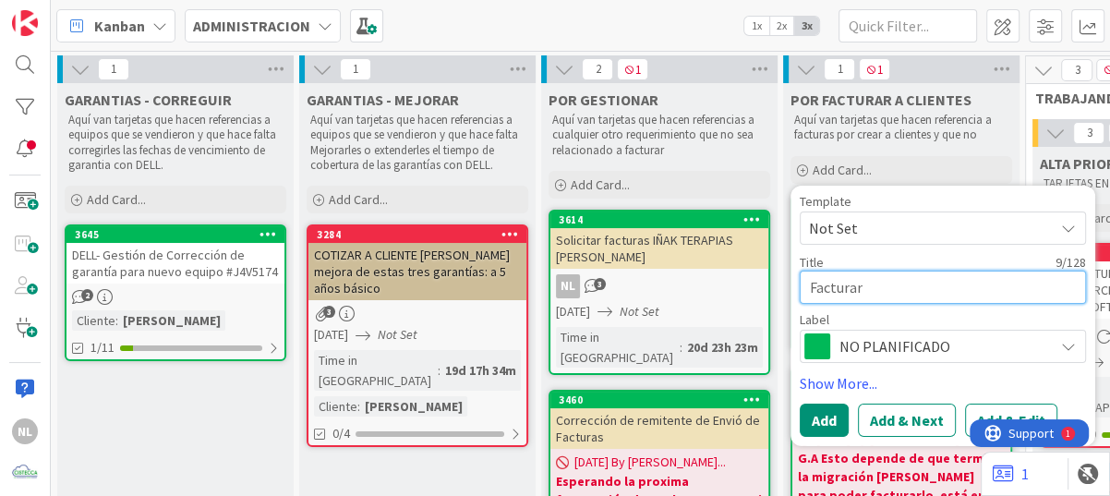
type textarea "x"
type textarea "Facturar [EMAIL_ADDRESS][DOMAIN_NAME]"
drag, startPoint x: 924, startPoint y: 287, endPoint x: 859, endPoint y: 287, distance: 65.6
click at [859, 287] on textarea "Facturar [EMAIL_ADDRESS][DOMAIN_NAME]" at bounding box center [943, 286] width 286 height 33
type textarea "x"
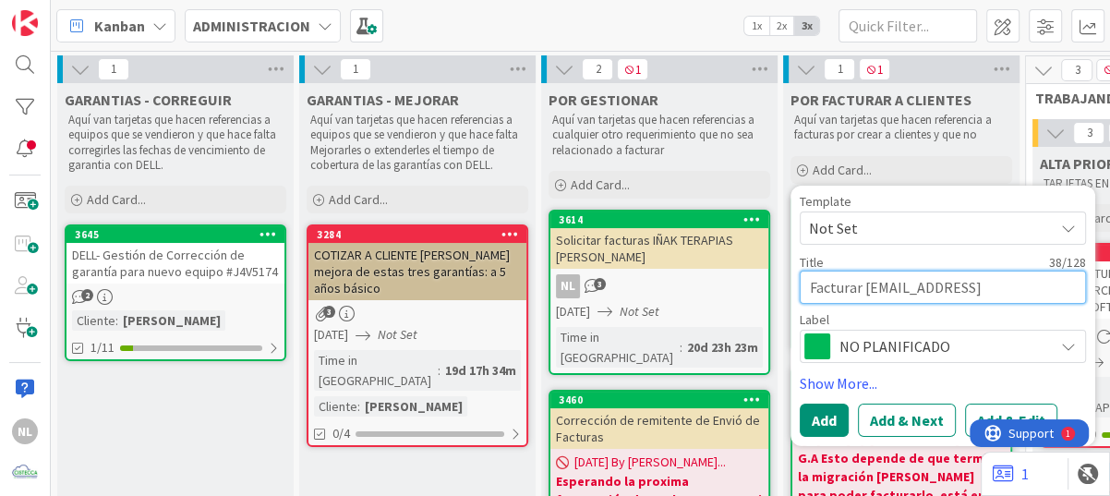
type textarea "[DOMAIN_NAME]"
type textarea "x"
type textarea "Facturar [DOMAIN_NAME]"
drag, startPoint x: 977, startPoint y: 288, endPoint x: 1023, endPoint y: 284, distance: 46.3
click at [1023, 284] on textarea "Facturar [DOMAIN_NAME]" at bounding box center [943, 286] width 286 height 33
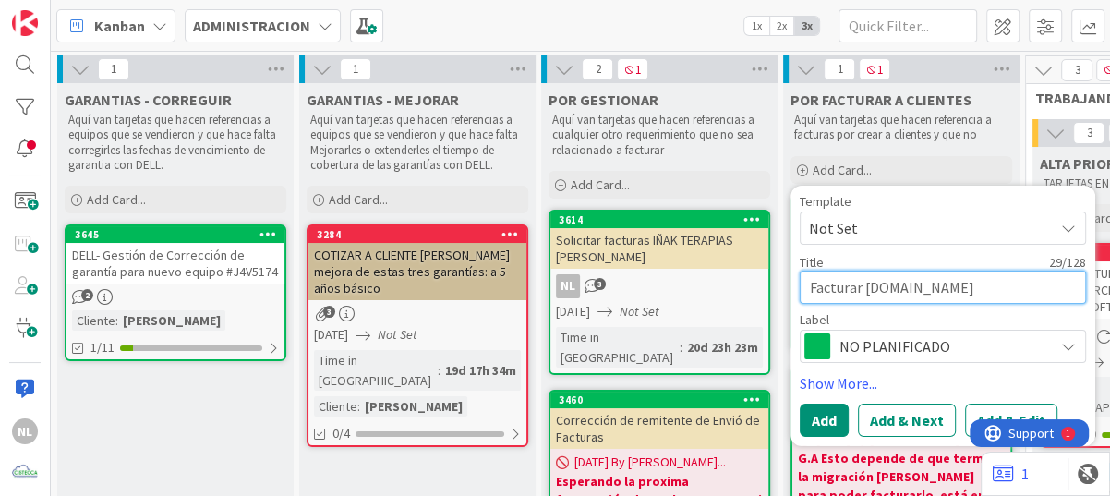
type textarea "x"
type textarea "Facturar medsolutionscorp"
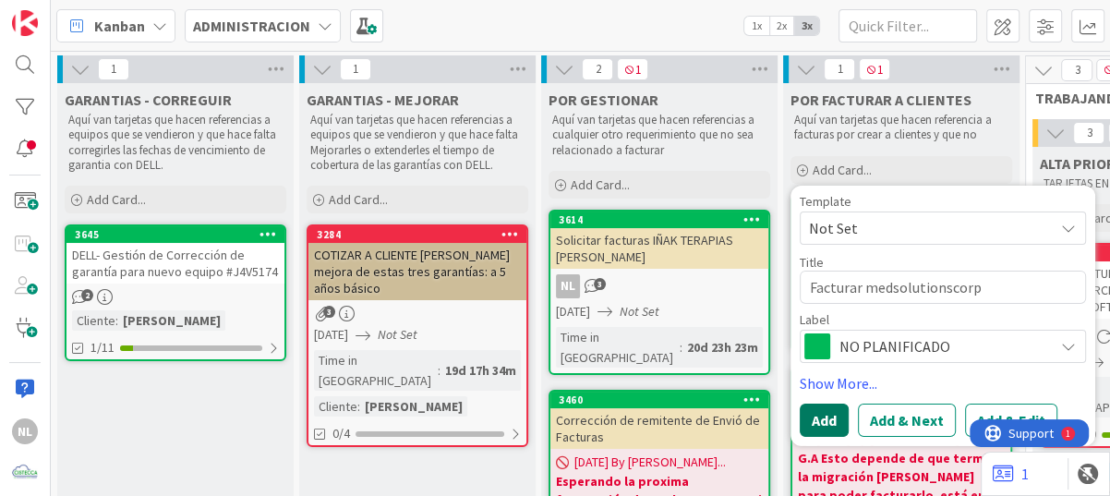
click at [822, 425] on button "Add" at bounding box center [824, 419] width 49 height 33
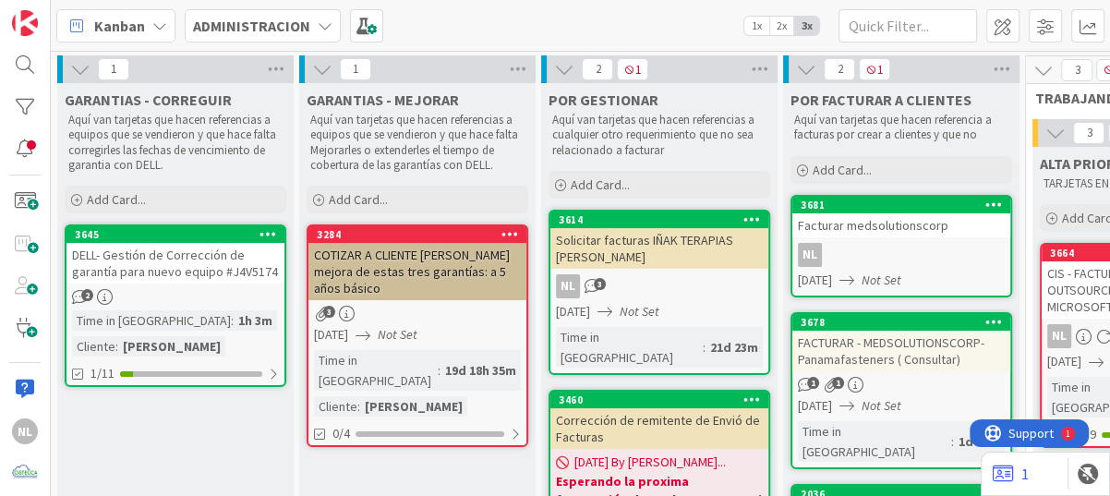
click at [915, 251] on div "NL" at bounding box center [901, 255] width 218 height 24
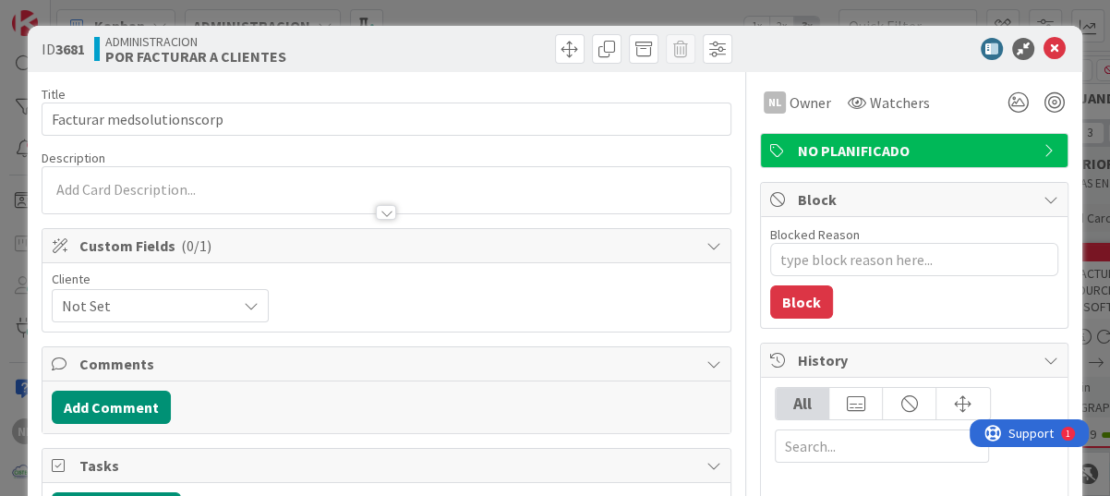
type textarea "x"
click at [380, 212] on div at bounding box center [386, 212] width 20 height 15
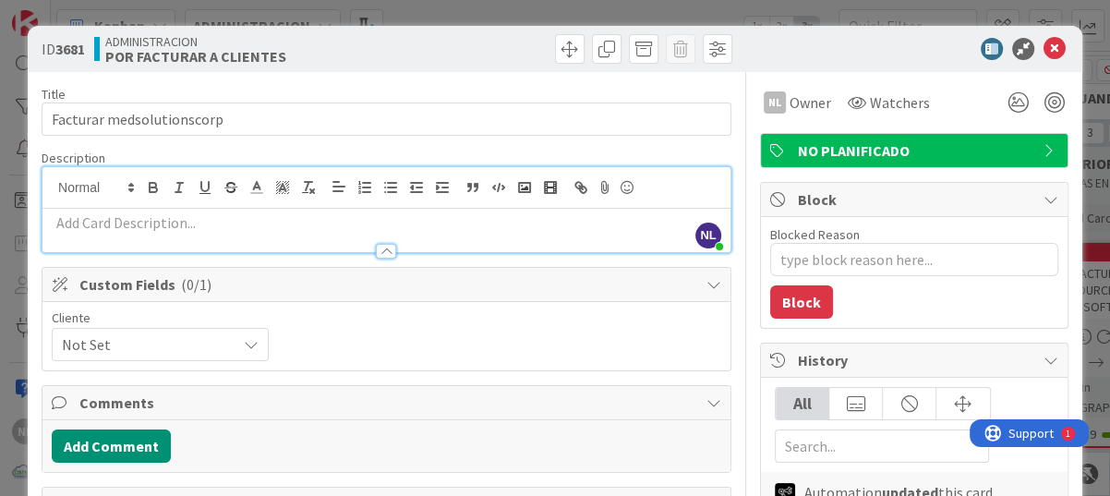
click at [125, 233] on div at bounding box center [386, 242] width 688 height 19
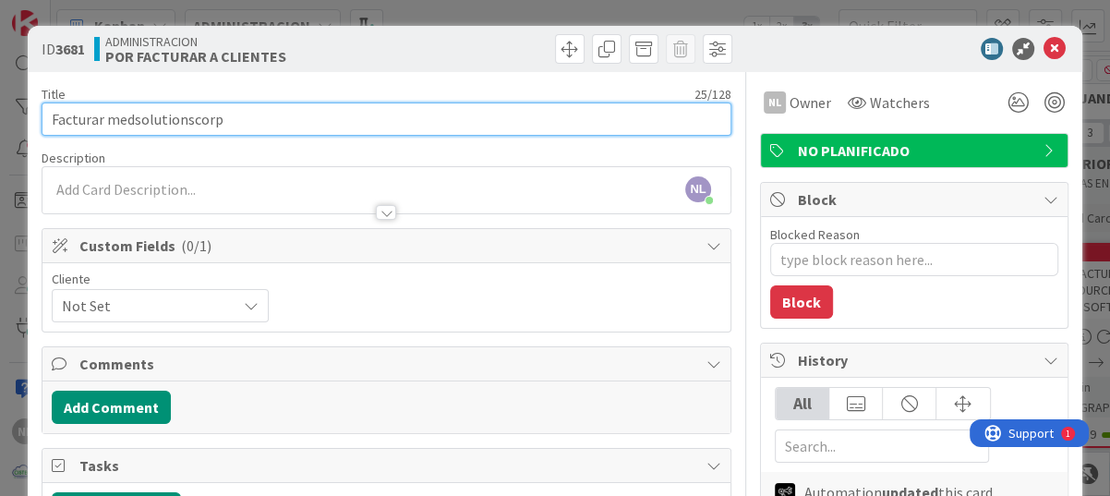
click at [108, 116] on input "Facturar medsolutionscorp" at bounding box center [387, 119] width 690 height 33
type input "Facturar Medsolutionscorp"
type textarea "x"
type input "Facturar Medsolutionscorp"
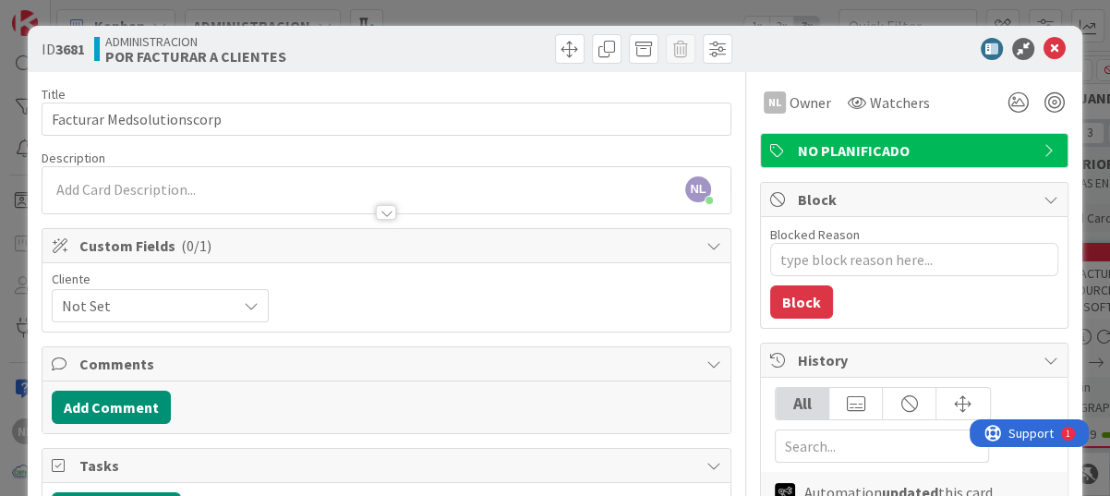
click at [117, 181] on p at bounding box center [386, 189] width 669 height 21
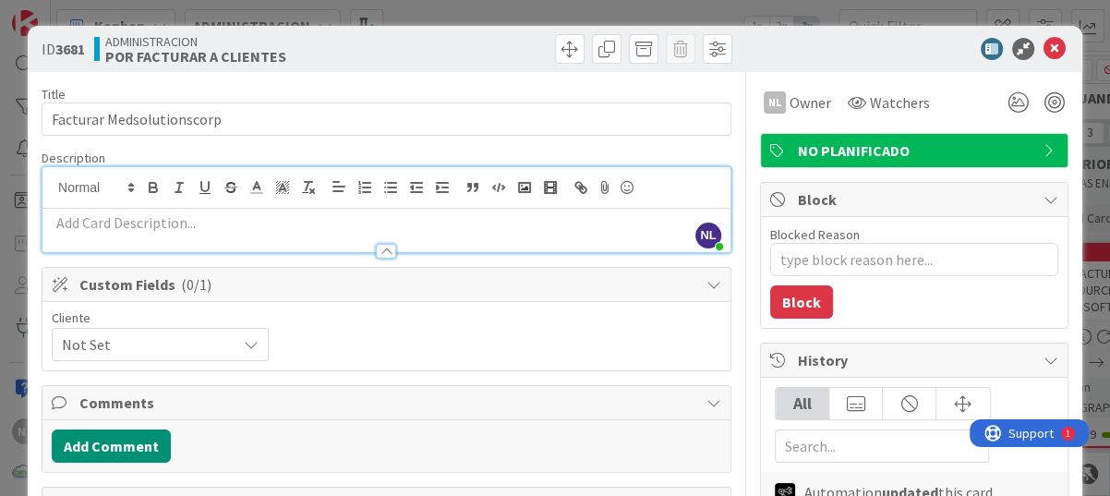
paste div
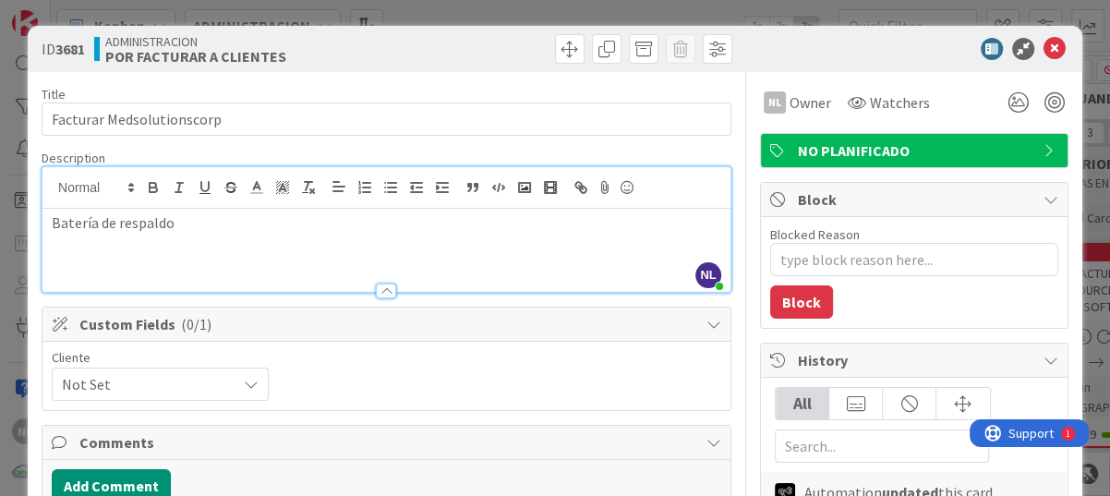
click at [49, 223] on div "Batería de respaldo" at bounding box center [386, 250] width 688 height 83
type textarea "x"
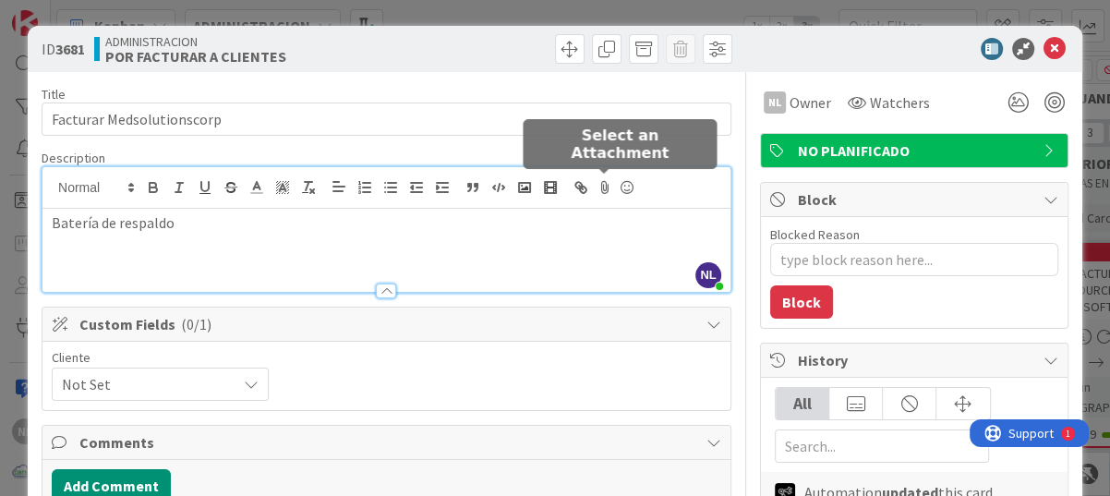
click at [607, 188] on icon at bounding box center [605, 188] width 22 height 26
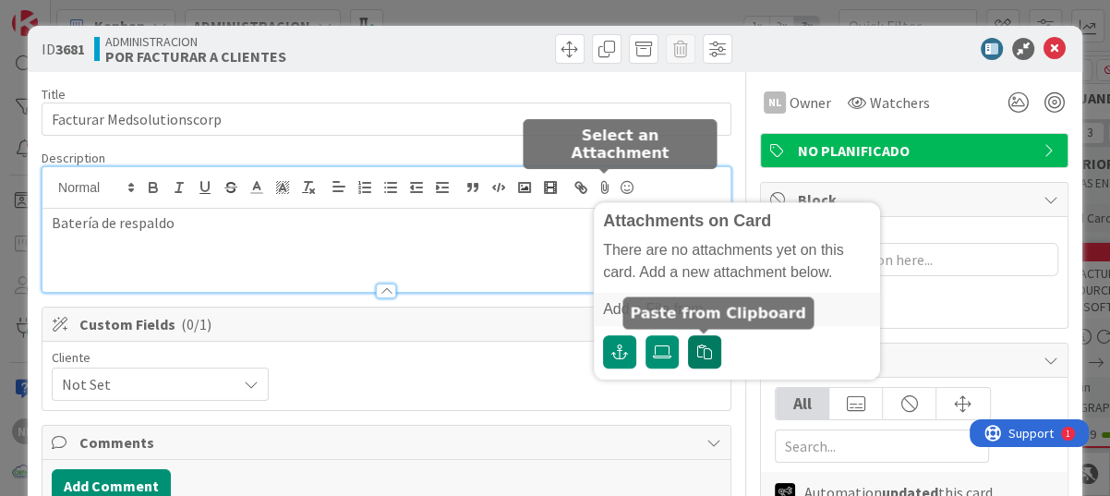
click at [700, 357] on icon "button" at bounding box center [704, 351] width 15 height 15
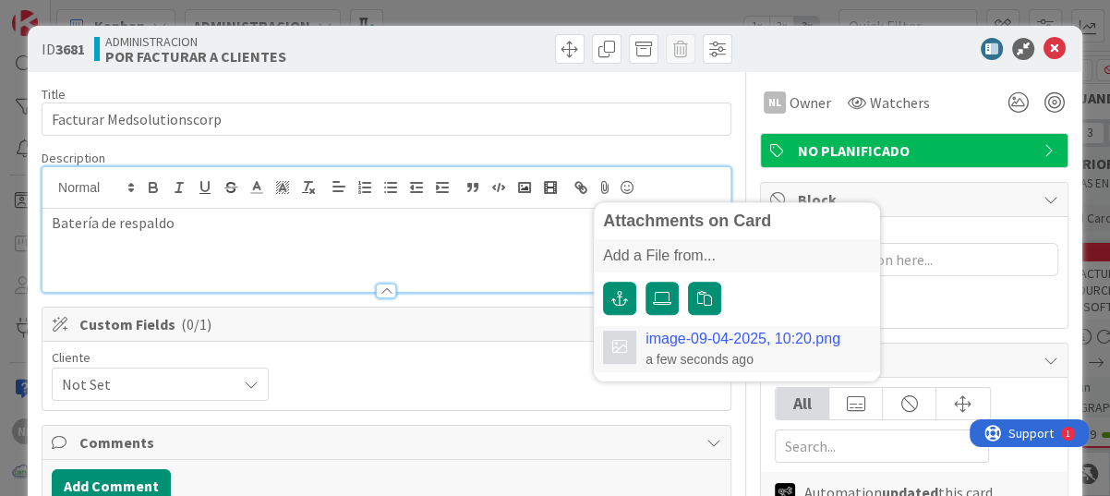
click at [202, 224] on p "Batería de respaldo" at bounding box center [386, 222] width 669 height 21
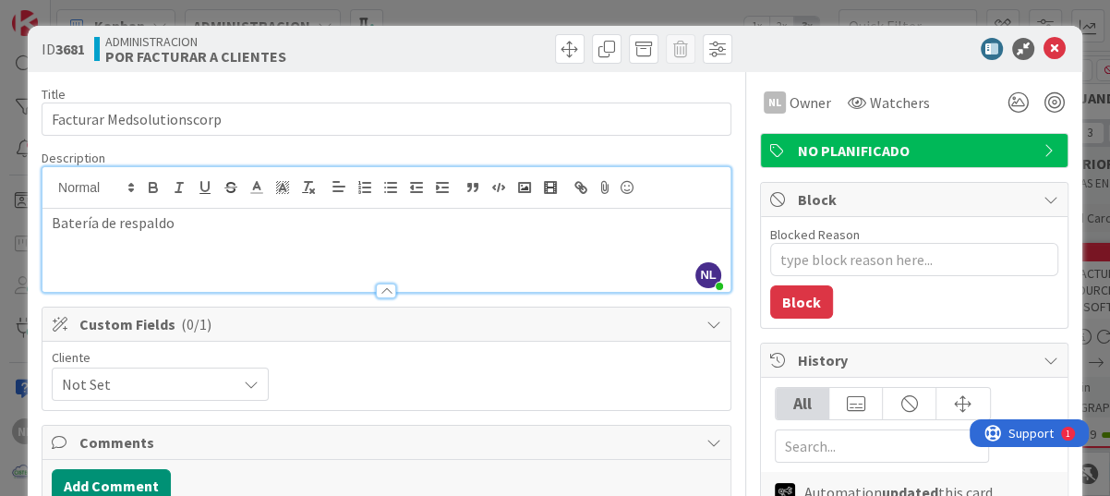
click at [103, 244] on div "Batería de respaldo" at bounding box center [386, 250] width 688 height 83
click at [192, 230] on p "Batería de respaldo" at bounding box center [386, 222] width 669 height 21
drag, startPoint x: 99, startPoint y: 255, endPoint x: 72, endPoint y: 257, distance: 26.8
click at [99, 255] on div "Batería de respaldo" at bounding box center [386, 250] width 688 height 83
click at [179, 230] on p "Batería de respaldo" at bounding box center [386, 222] width 669 height 21
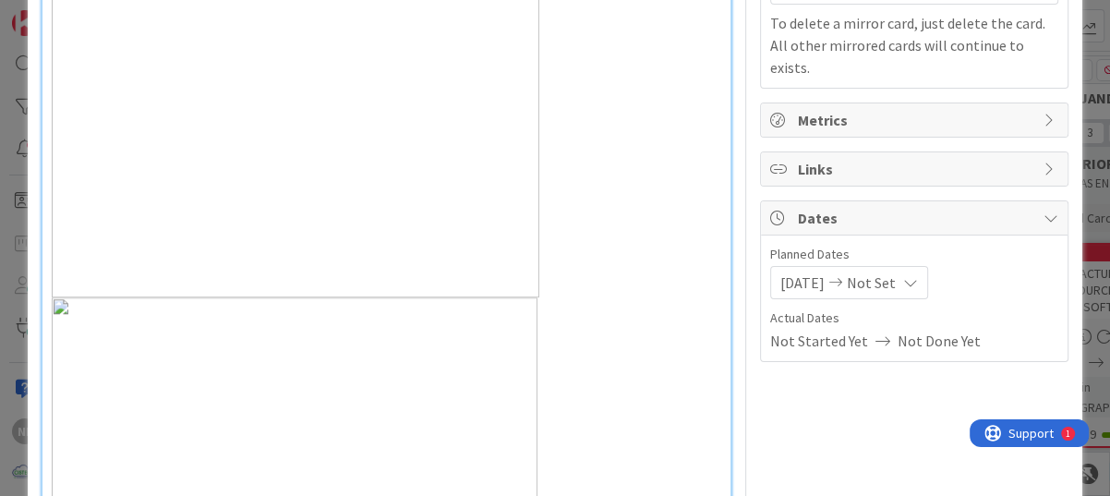
scroll to position [908, 0]
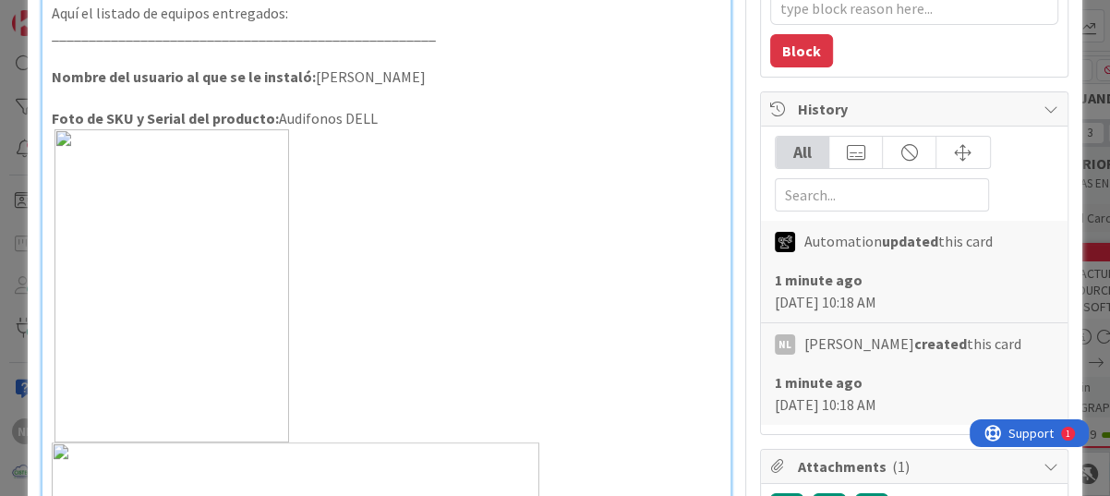
scroll to position [0, 0]
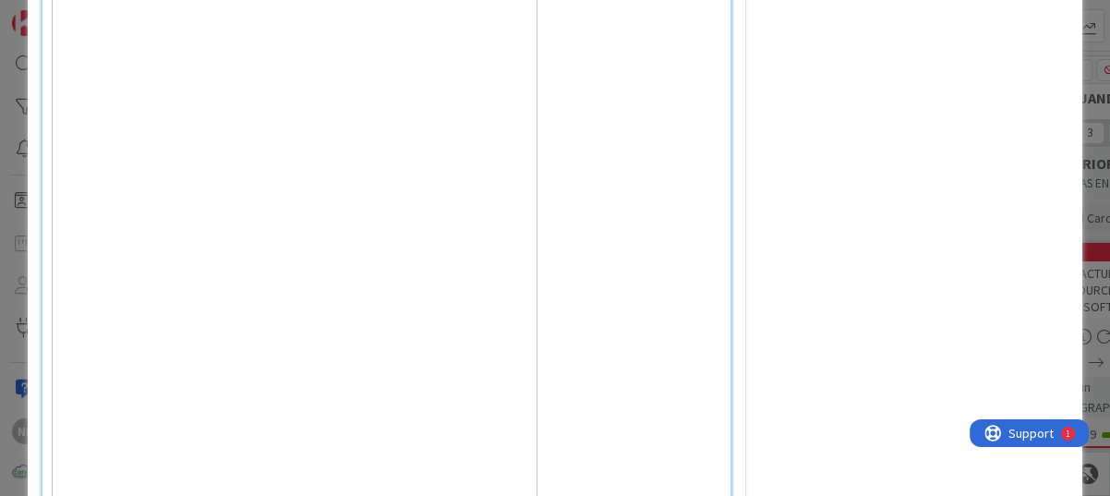
scroll to position [1935, 0]
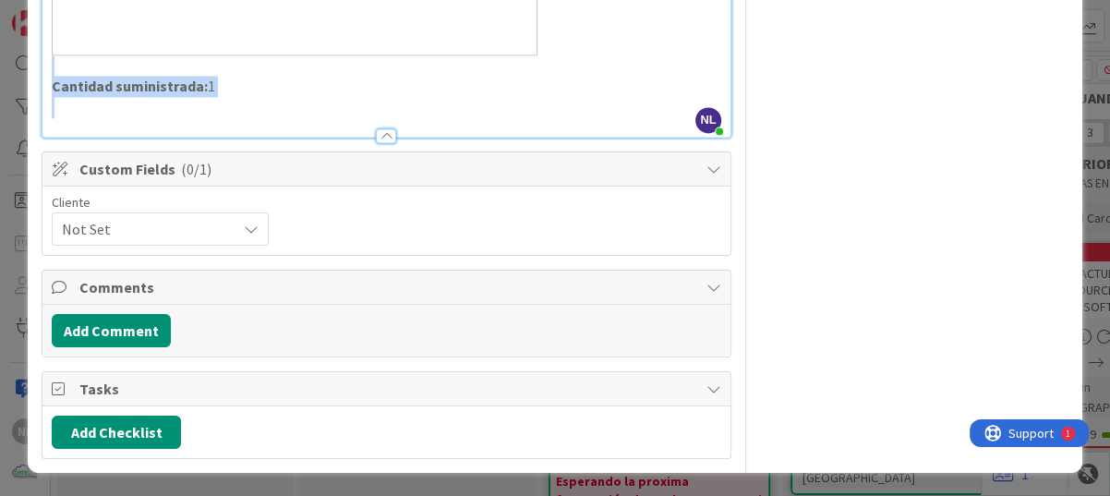
drag, startPoint x: 49, startPoint y: 267, endPoint x: 461, endPoint y: 110, distance: 440.8
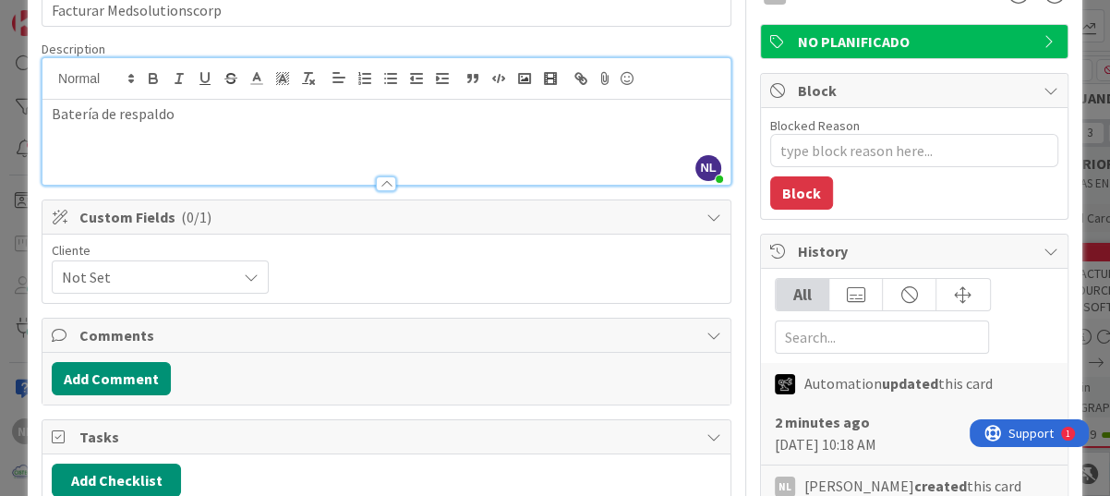
scroll to position [66, 0]
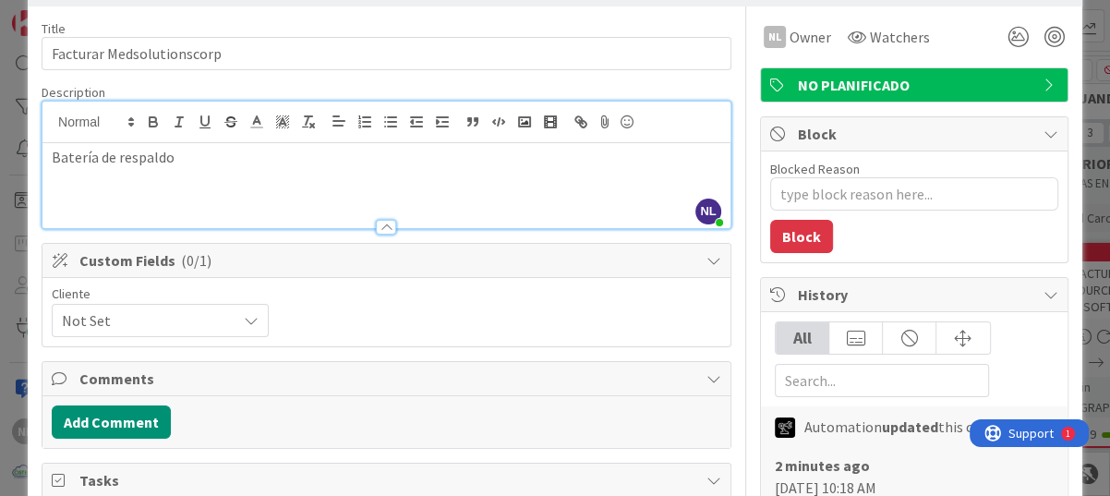
click at [73, 192] on p at bounding box center [386, 198] width 669 height 21
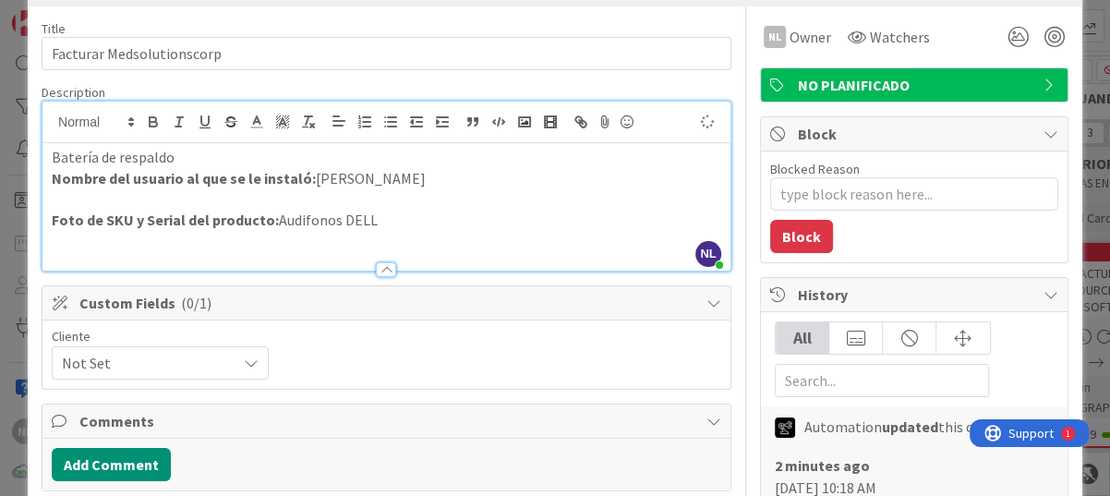
click at [60, 200] on p at bounding box center [386, 198] width 669 height 21
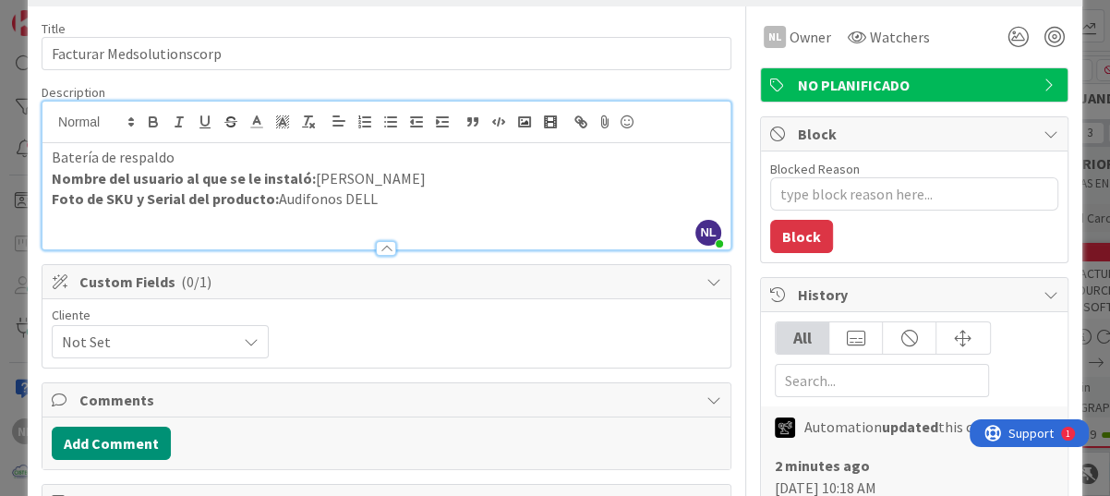
click at [45, 174] on div "Batería de respaldo Nombre del usuario al que se le instaló: [PERSON_NAME] Foto…" at bounding box center [386, 196] width 688 height 106
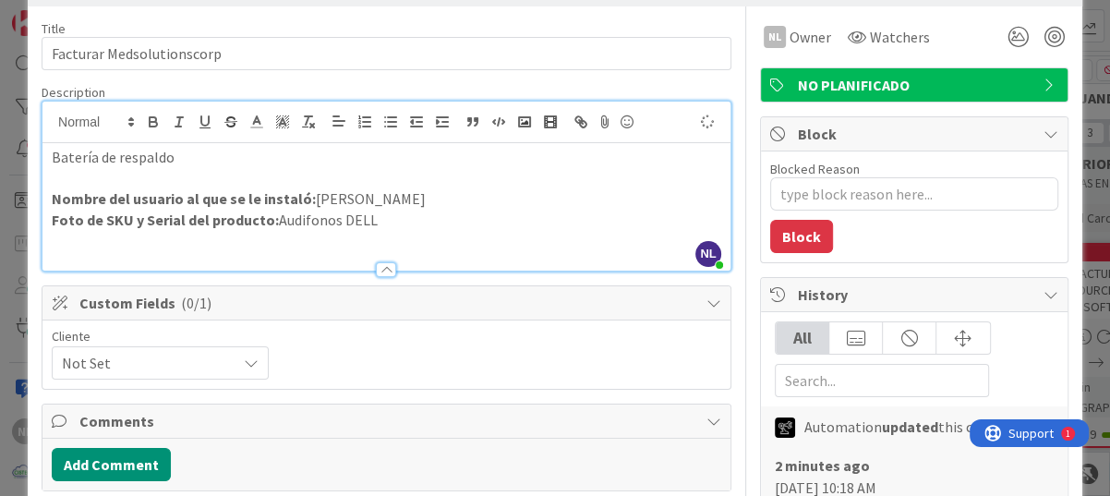
click at [202, 154] on p "Batería de respaldo" at bounding box center [386, 157] width 669 height 21
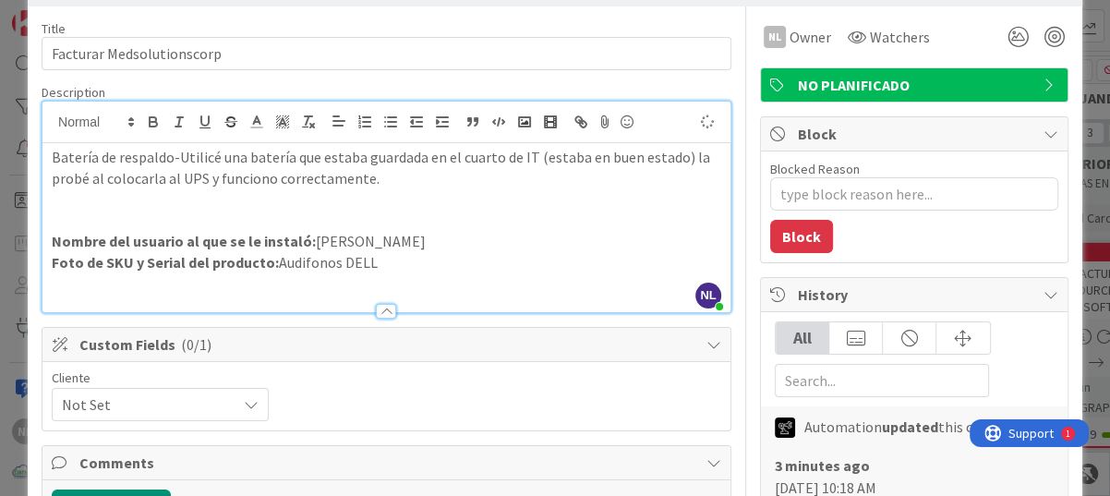
click at [72, 216] on p at bounding box center [386, 220] width 669 height 21
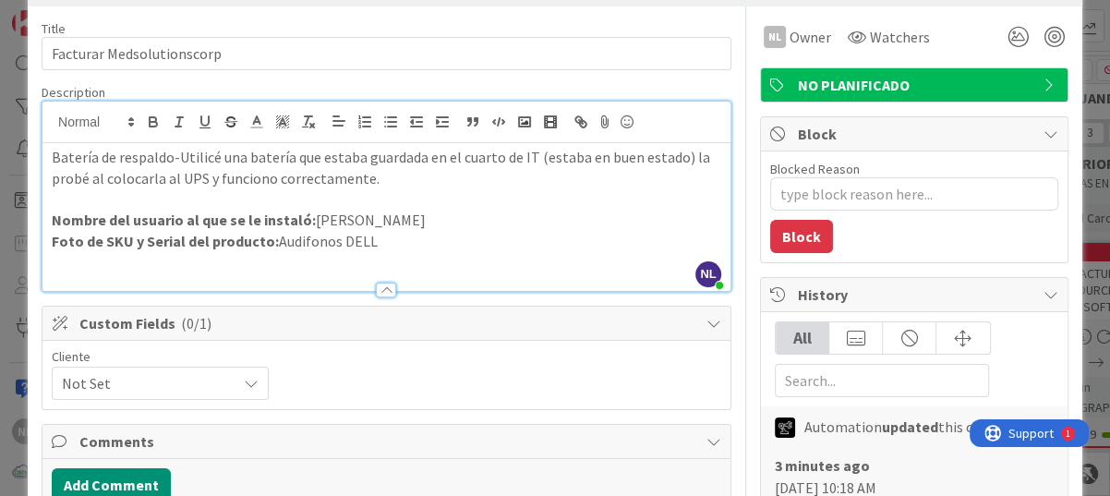
click at [490, 259] on p at bounding box center [386, 262] width 669 height 21
click at [72, 263] on p at bounding box center [386, 262] width 669 height 21
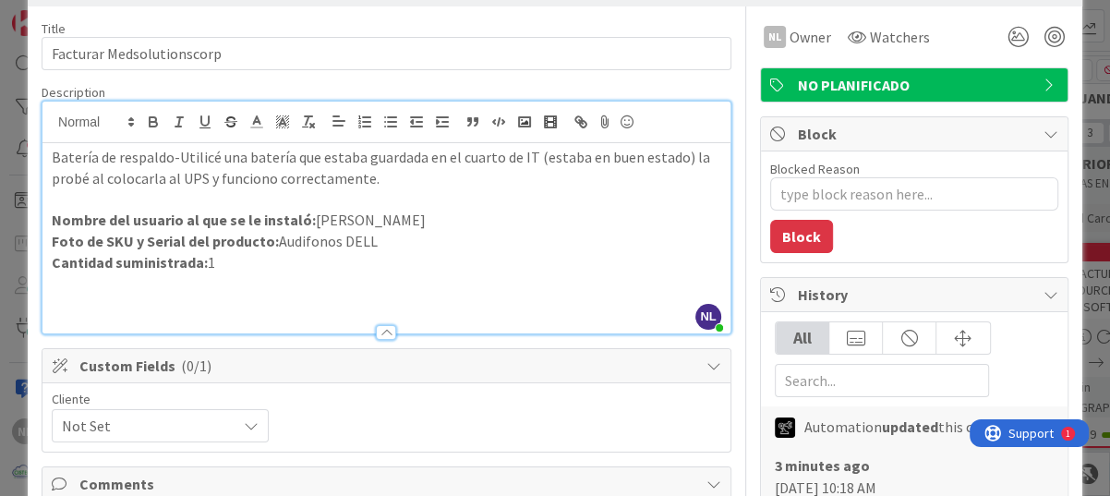
click at [104, 302] on p at bounding box center [386, 304] width 669 height 21
click at [100, 294] on p at bounding box center [386, 304] width 669 height 21
click at [97, 286] on p at bounding box center [386, 282] width 669 height 21
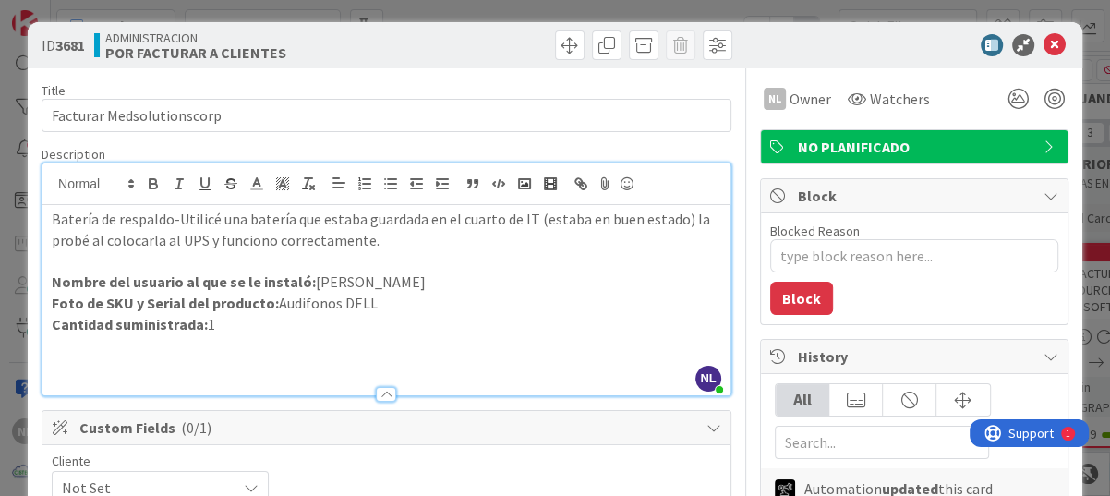
scroll to position [0, 0]
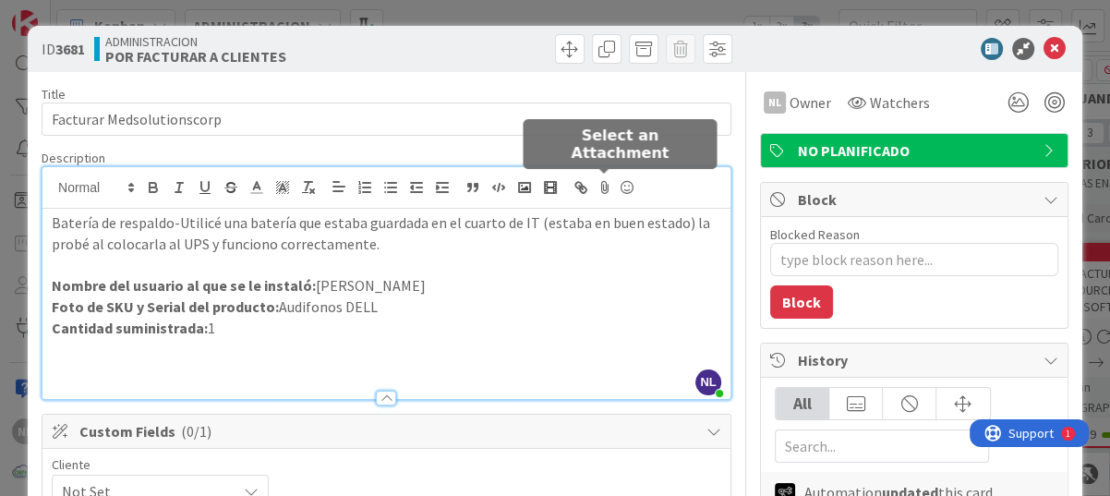
click at [603, 181] on icon at bounding box center [605, 188] width 22 height 26
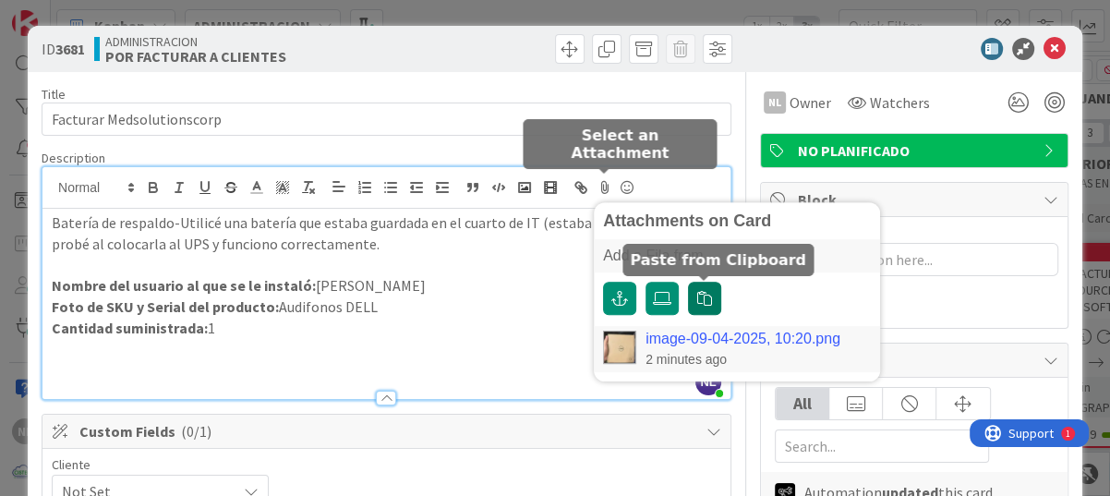
click at [711, 304] on icon "button" at bounding box center [704, 298] width 15 height 15
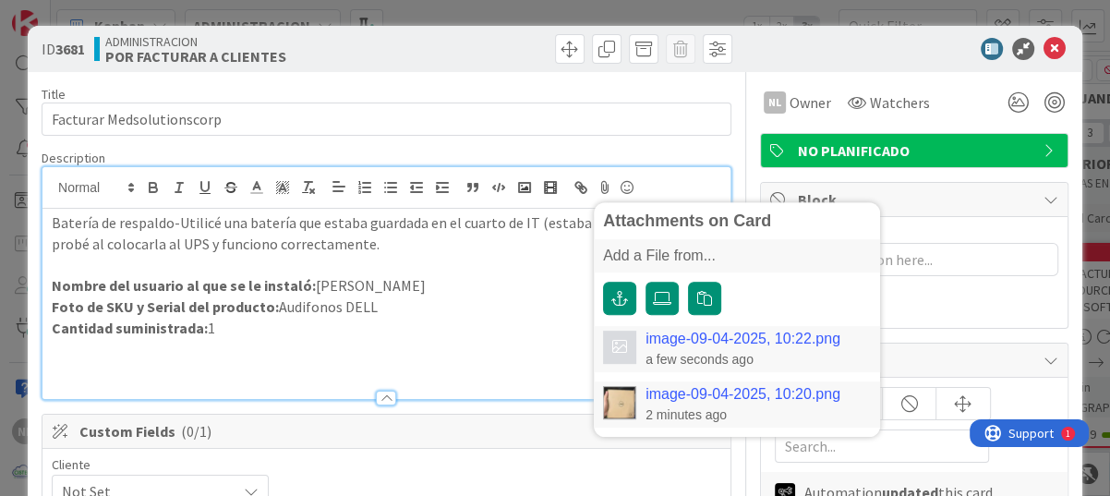
click at [137, 376] on p at bounding box center [386, 369] width 669 height 21
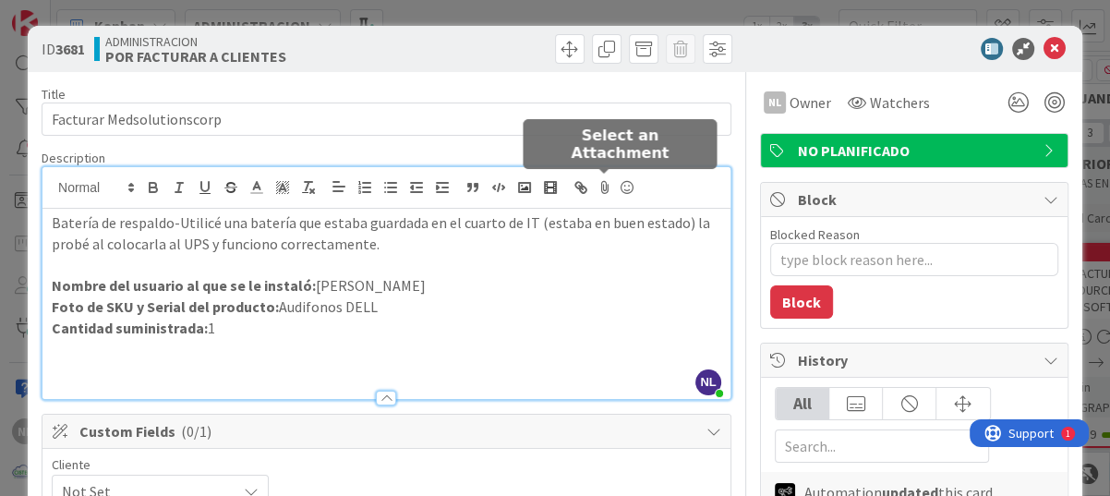
click at [602, 189] on icon at bounding box center [605, 188] width 22 height 26
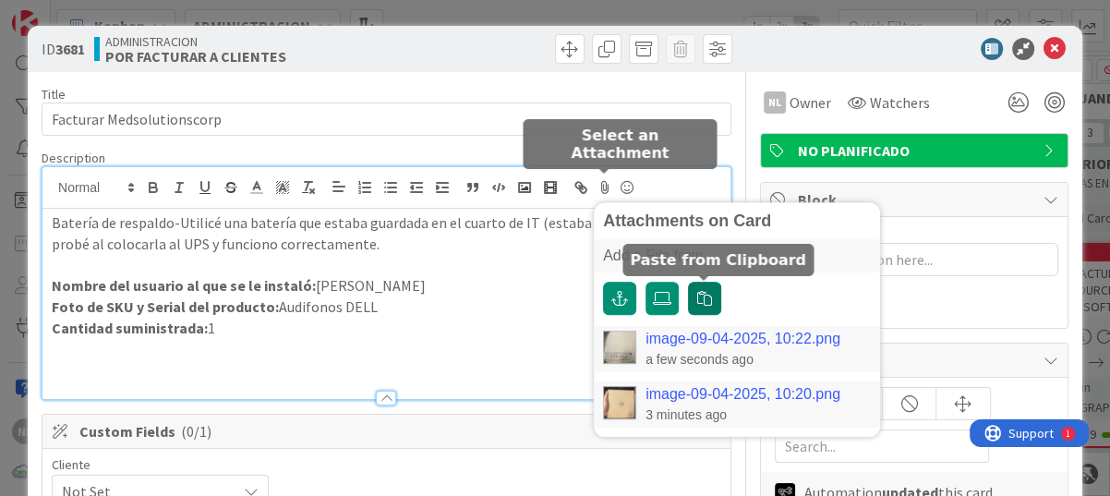
click at [698, 296] on icon "button" at bounding box center [704, 298] width 15 height 15
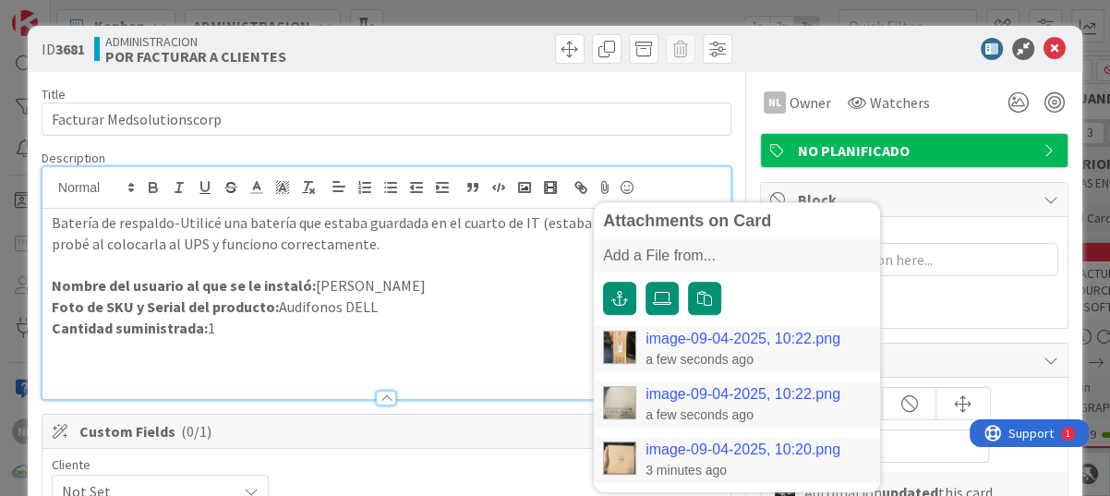
click at [172, 369] on p at bounding box center [386, 369] width 669 height 21
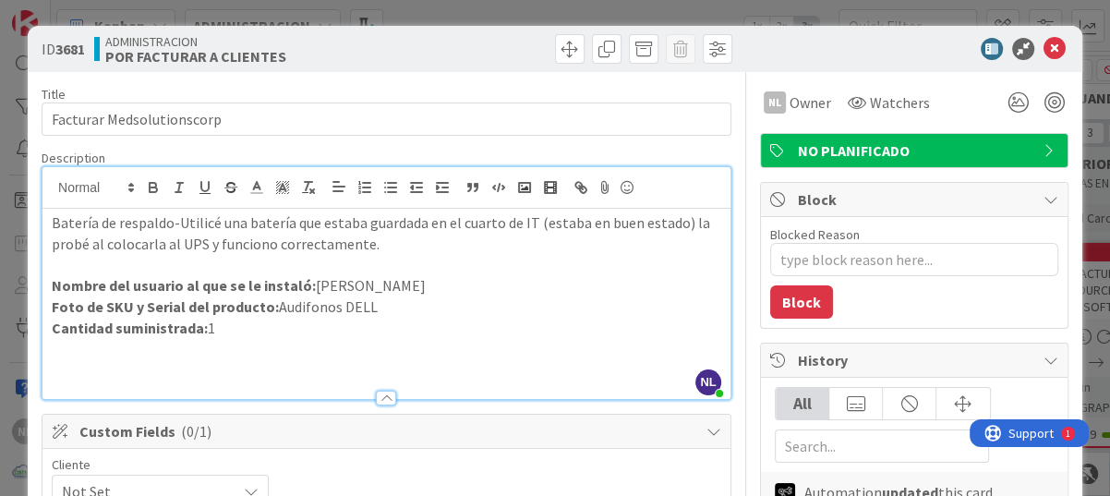
click at [411, 415] on div "Custom Fields ( 0/1 )" at bounding box center [386, 432] width 688 height 34
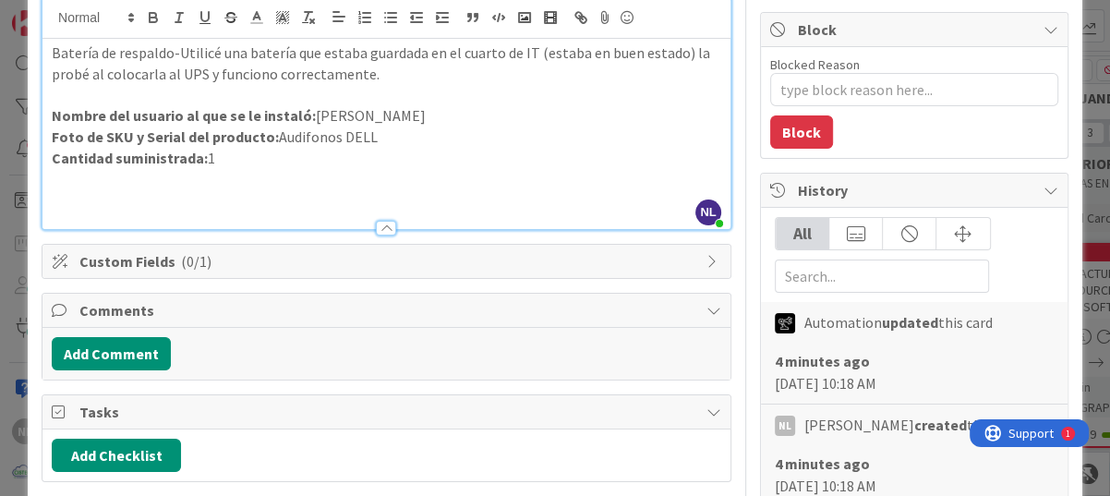
scroll to position [185, 0]
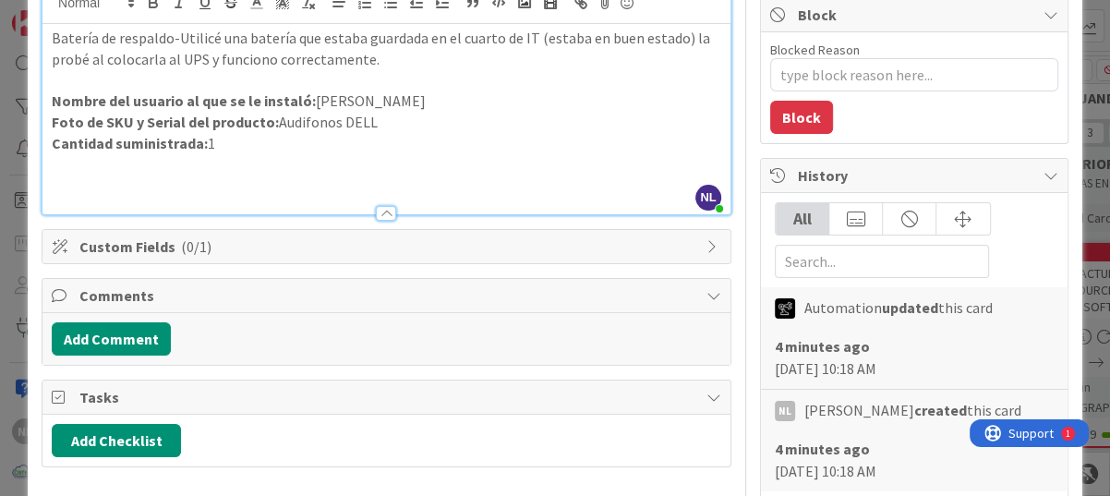
click at [380, 215] on div at bounding box center [386, 213] width 20 height 15
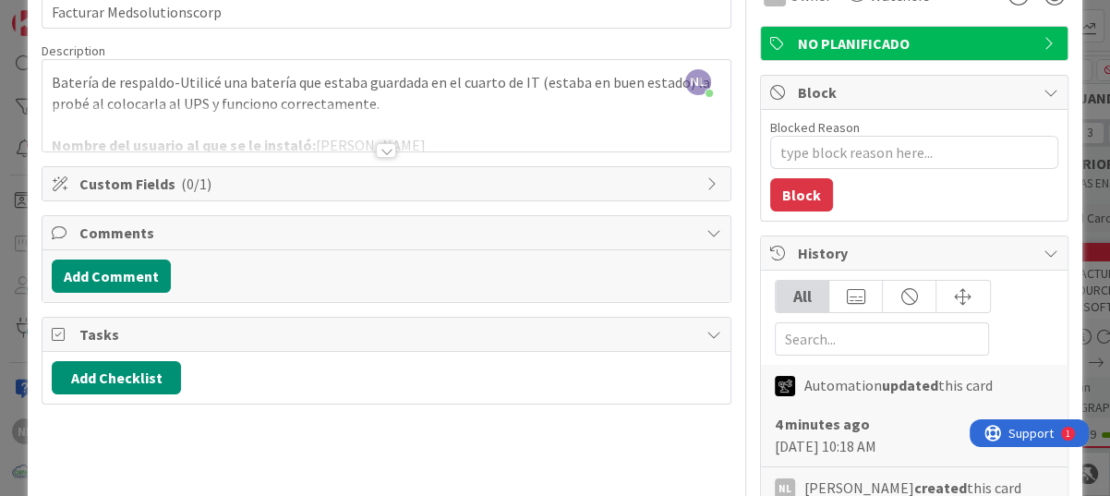
scroll to position [0, 0]
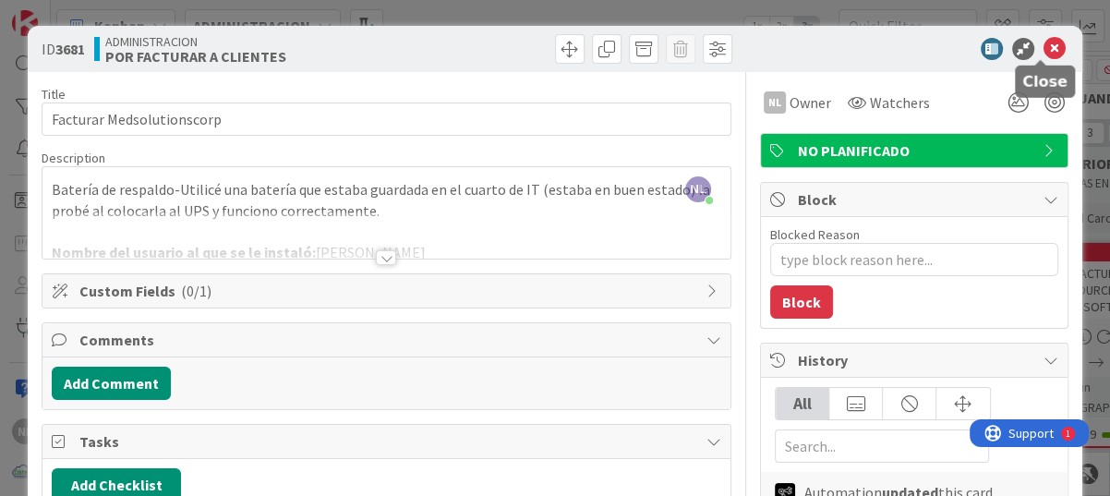
click at [1043, 43] on icon at bounding box center [1054, 49] width 22 height 22
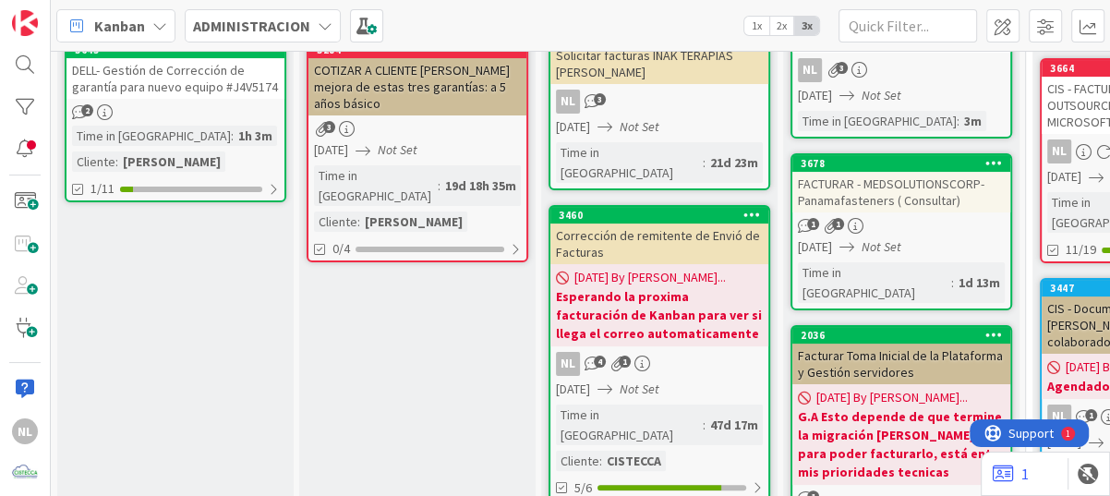
click at [960, 223] on div "1 1" at bounding box center [901, 226] width 218 height 16
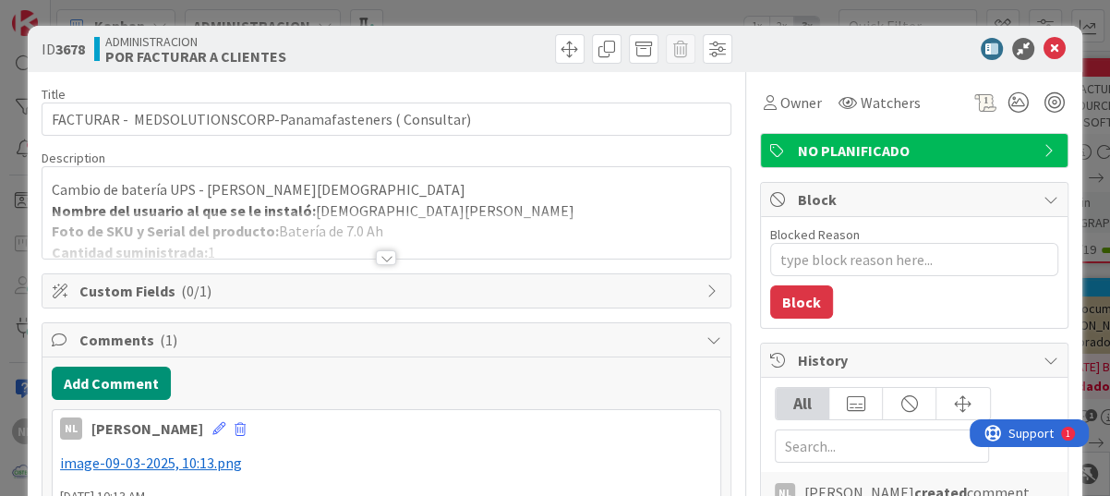
type textarea "x"
click at [376, 257] on div at bounding box center [386, 257] width 20 height 15
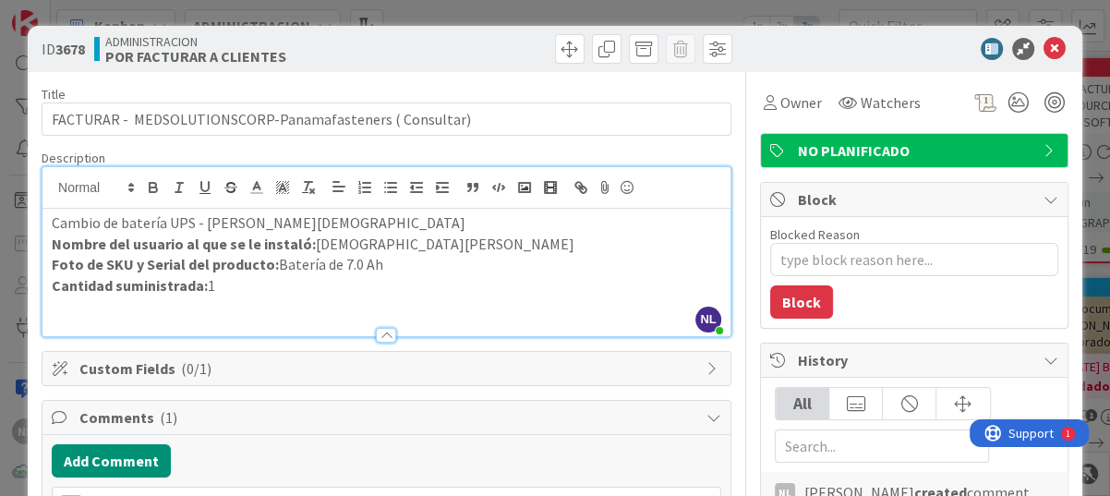
scroll to position [92, 0]
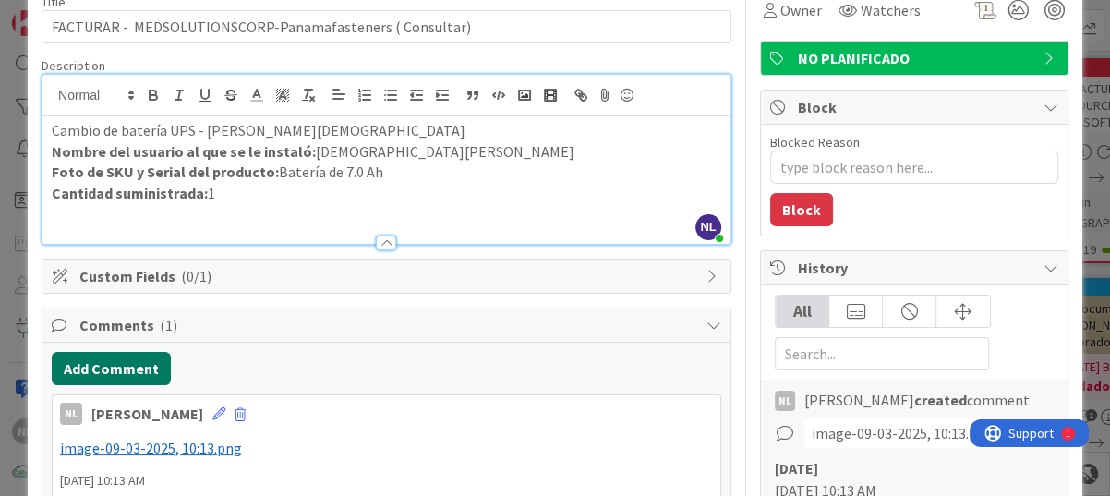
click at [116, 372] on button "Add Comment" at bounding box center [111, 368] width 119 height 33
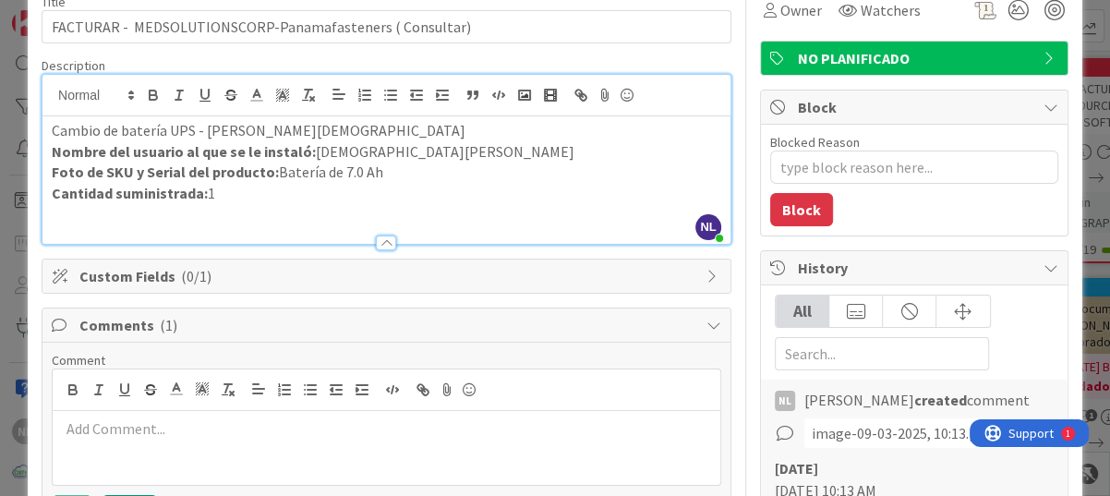
click at [108, 421] on p at bounding box center [386, 428] width 653 height 21
click at [57, 428] on div "batería de UPS de impresora" at bounding box center [387, 448] width 668 height 74
click at [282, 436] on p "Batería de UPS de impresora" at bounding box center [386, 428] width 653 height 21
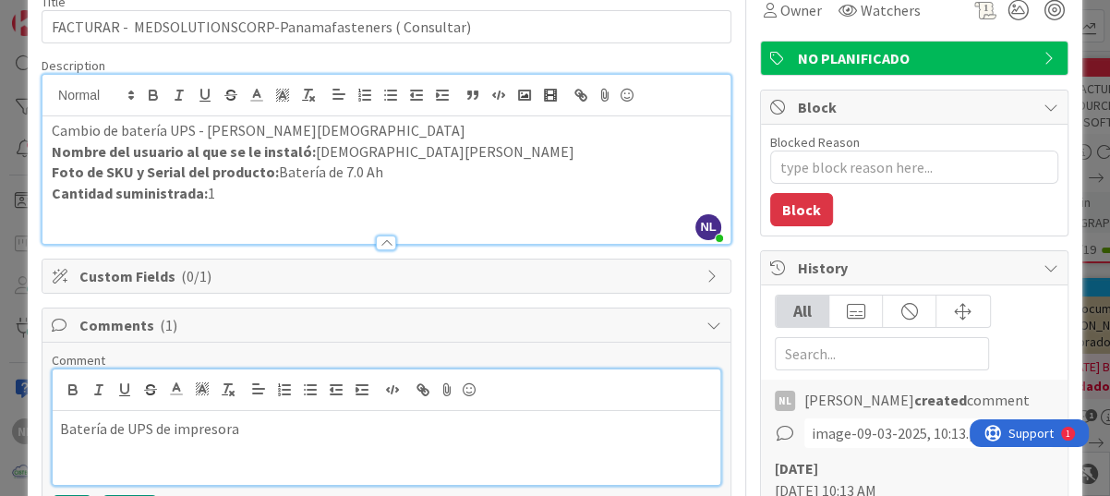
click at [266, 432] on p "Batería de UPS de impresora" at bounding box center [386, 428] width 653 height 21
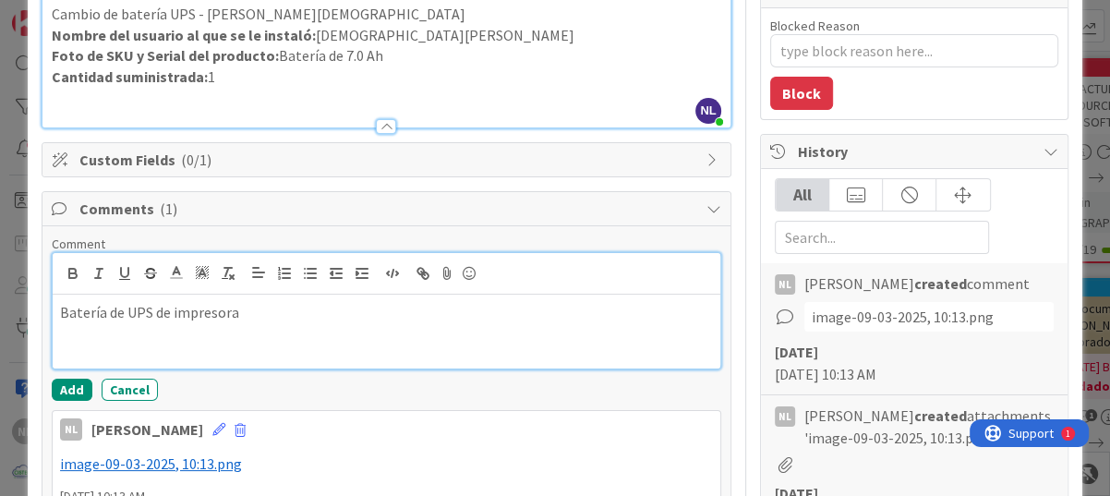
scroll to position [369, 0]
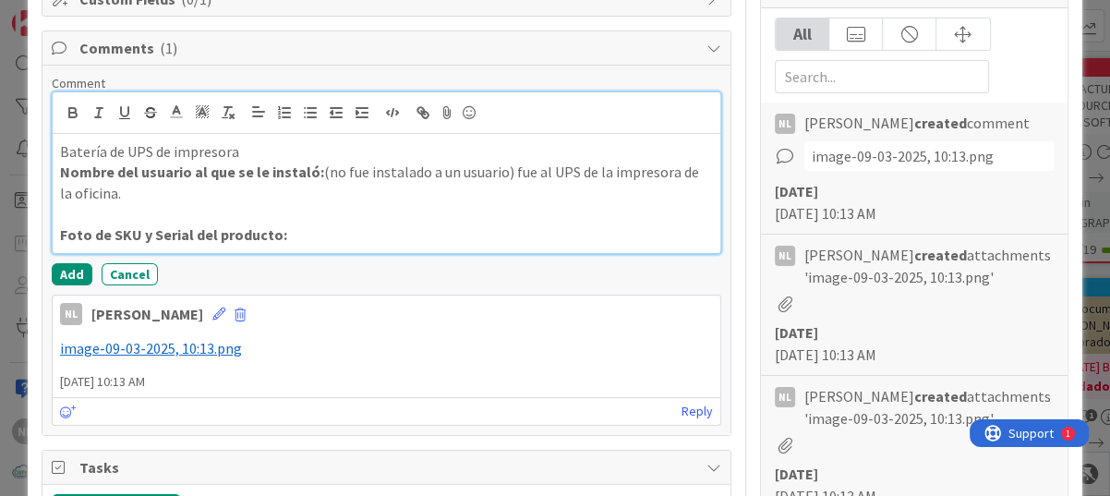
click at [76, 212] on p at bounding box center [386, 214] width 653 height 21
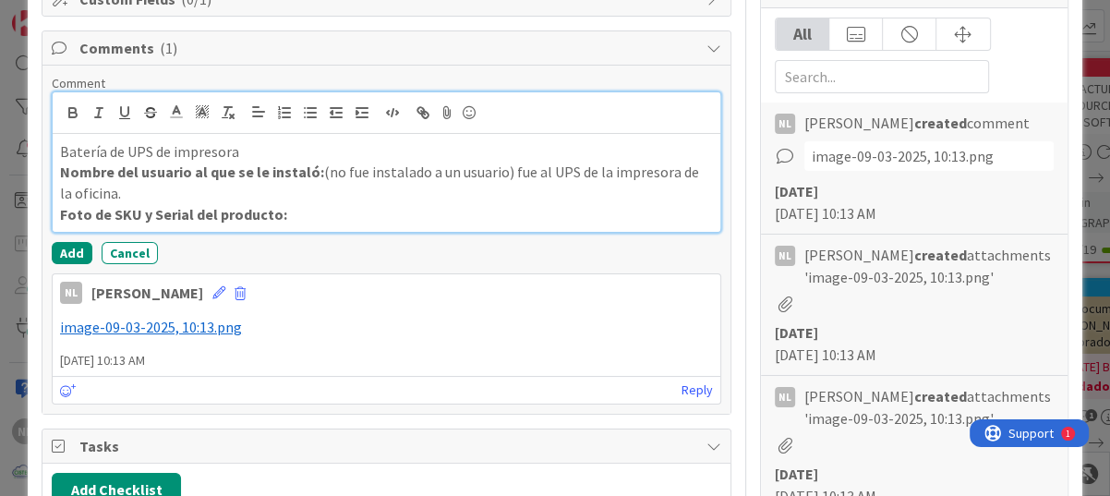
click at [330, 216] on p "Foto de SKU y Serial del producto:" at bounding box center [386, 214] width 653 height 21
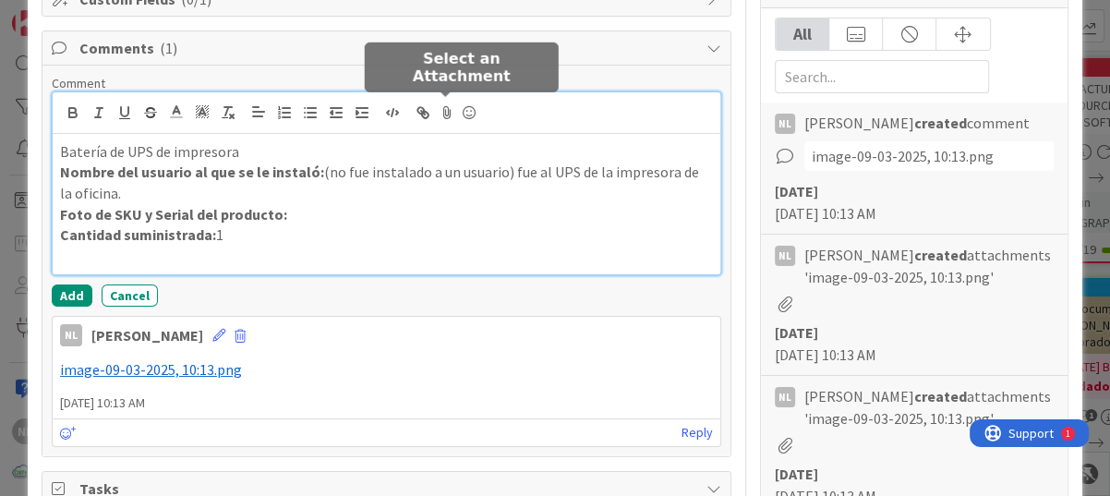
click at [440, 113] on icon at bounding box center [447, 113] width 22 height 26
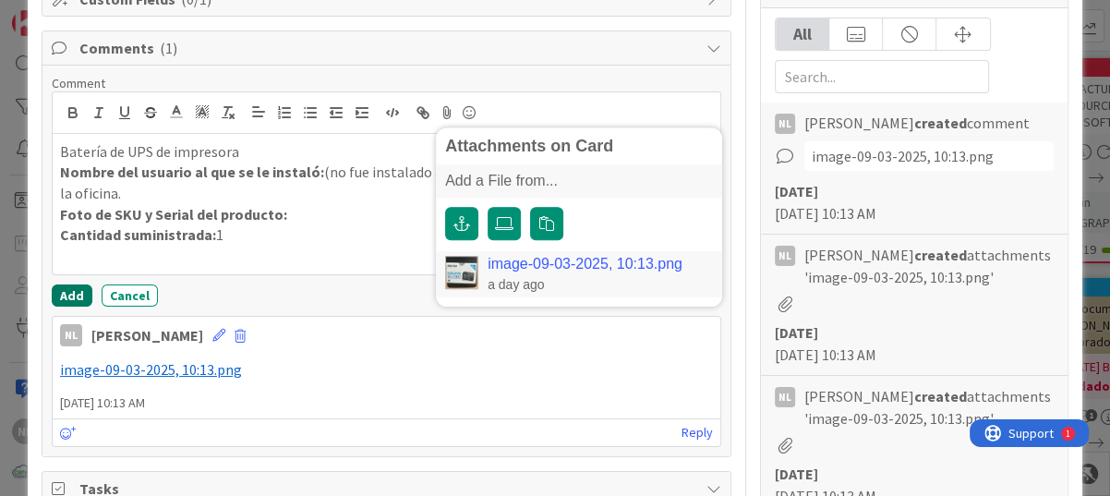
click at [66, 297] on button "Add" at bounding box center [72, 295] width 41 height 22
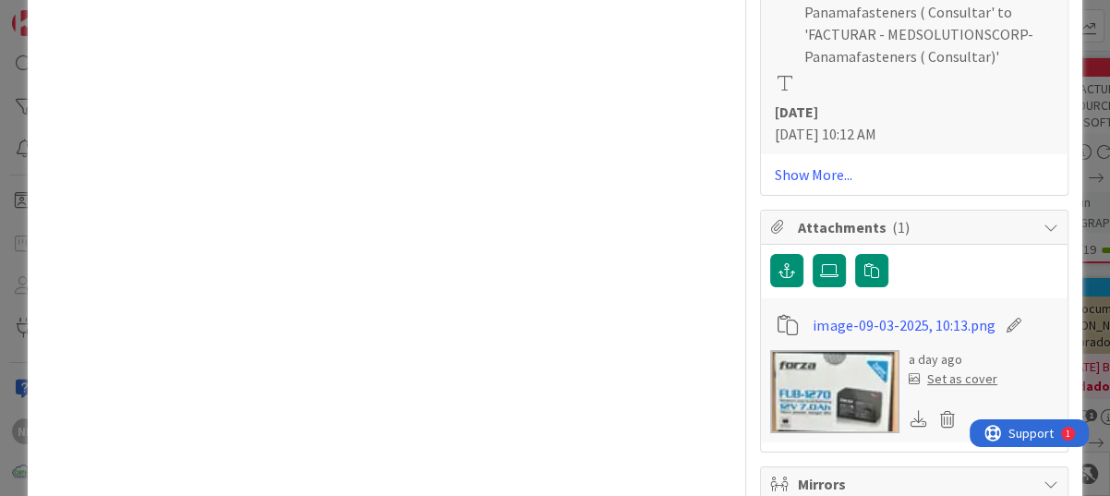
scroll to position [1293, 0]
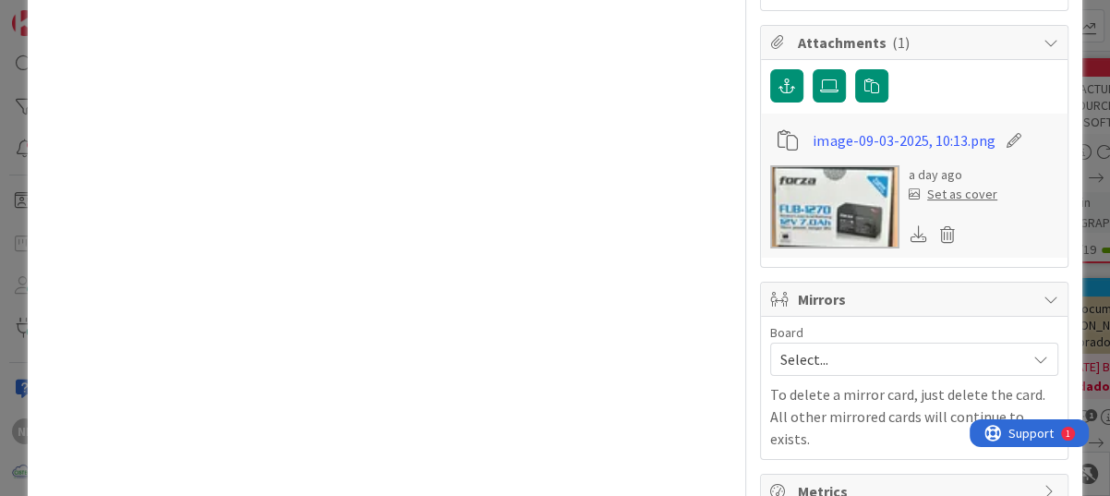
click at [827, 227] on img at bounding box center [834, 206] width 129 height 83
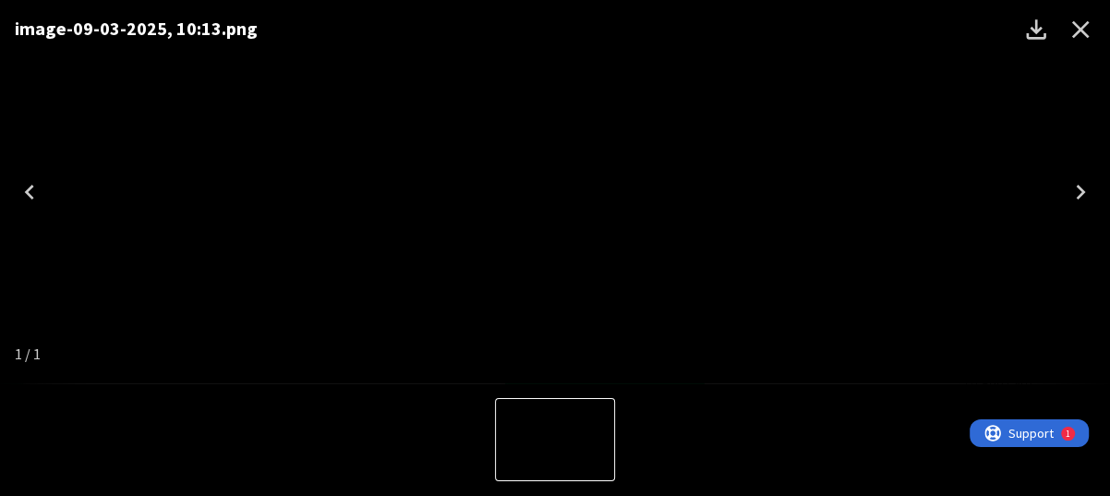
click at [1080, 17] on icon "Close" at bounding box center [1081, 30] width 30 height 30
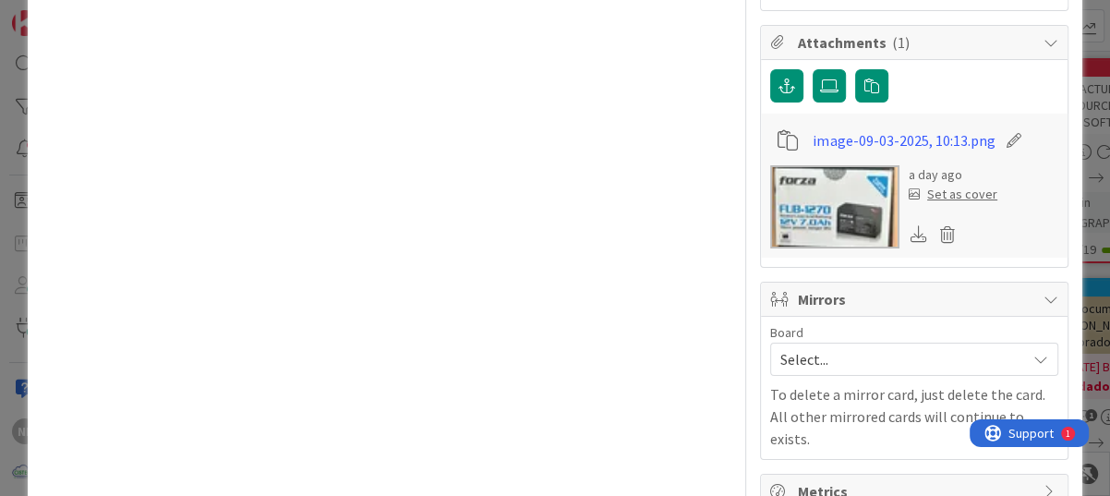
type textarea "x"
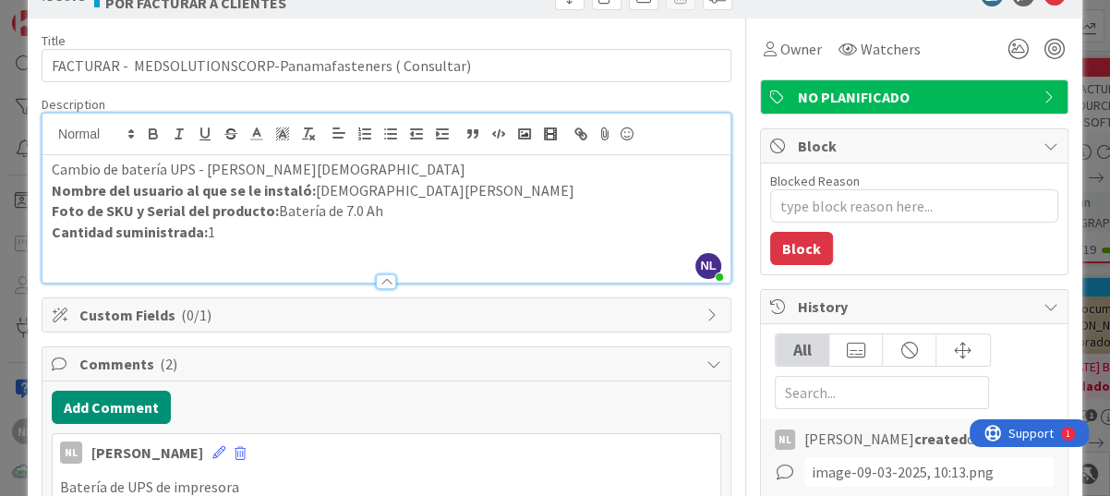
scroll to position [0, 0]
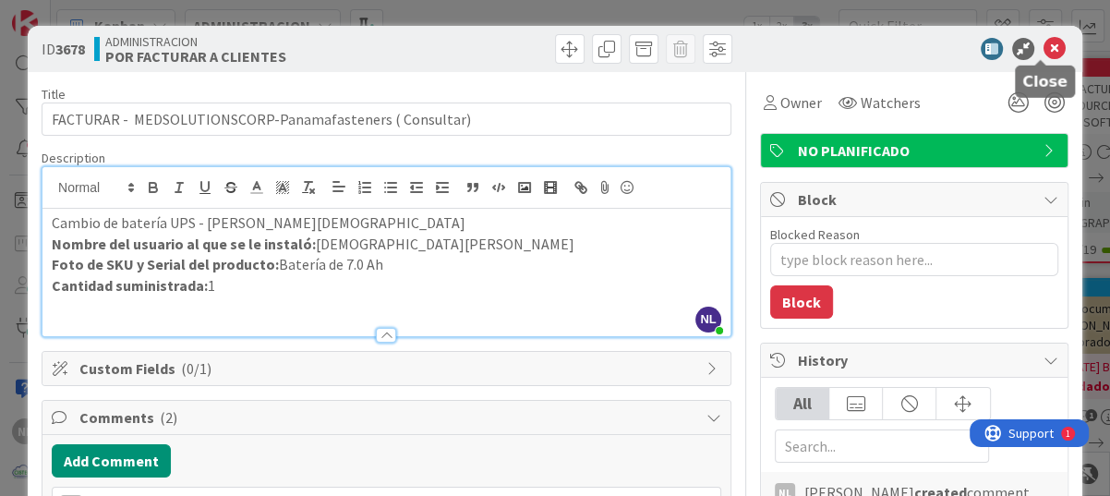
click at [1049, 53] on icon at bounding box center [1054, 49] width 22 height 22
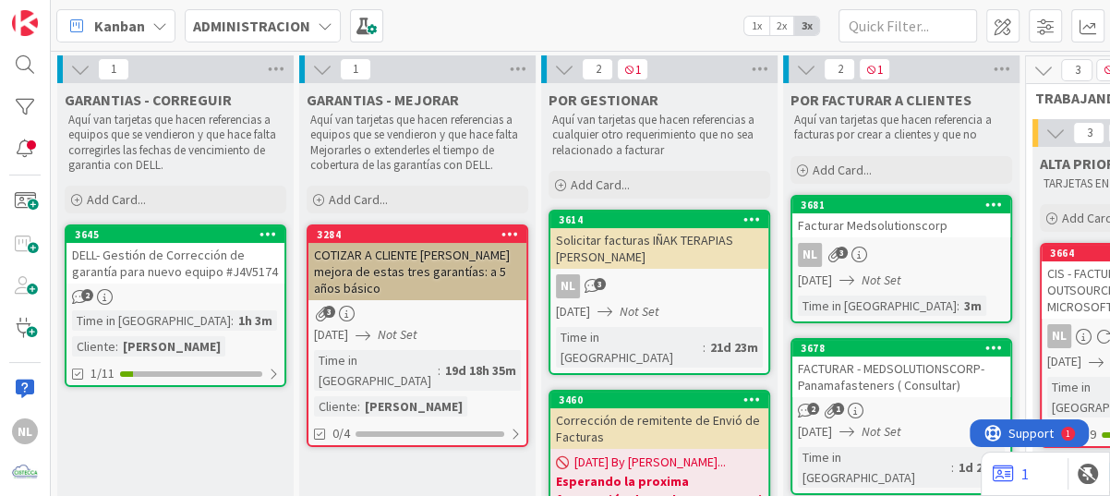
scroll to position [352, 0]
